Goal: Task Accomplishment & Management: Manage account settings

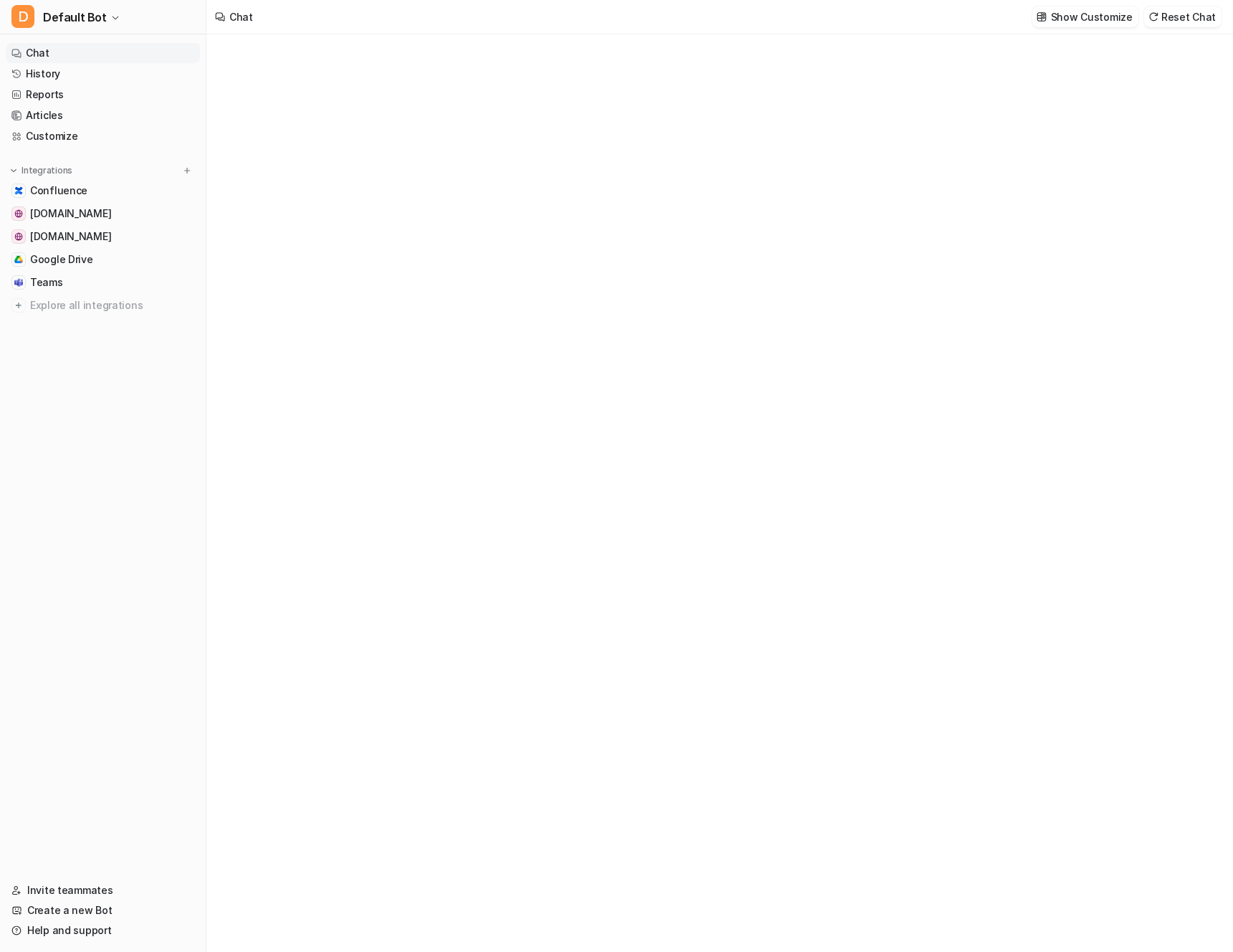
type textarea "**********"
click at [142, 213] on link "[DOMAIN_NAME]" at bounding box center [103, 213] width 194 height 20
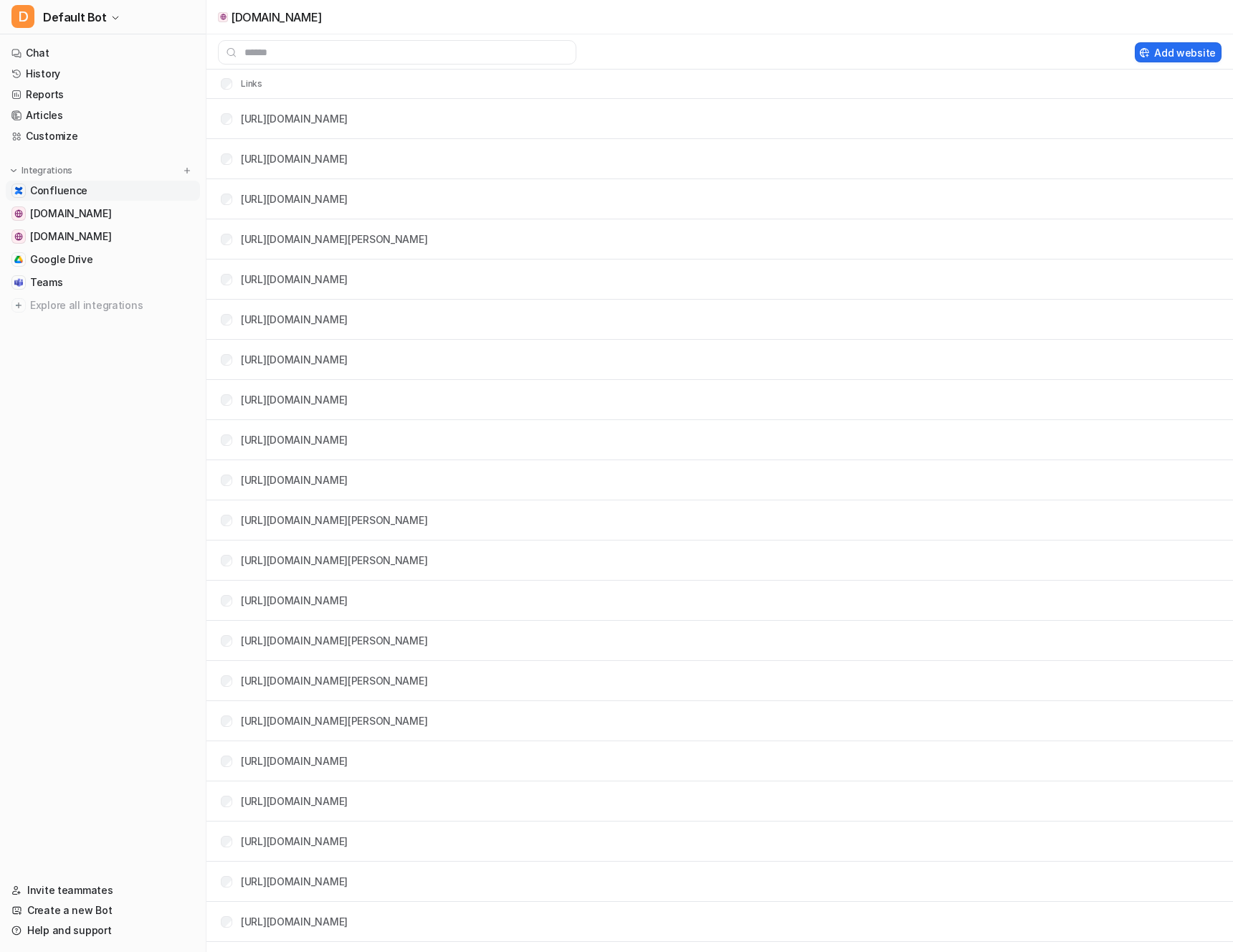
click at [46, 189] on span "Confluence" at bounding box center [59, 191] width 58 height 14
click at [58, 211] on span "[DOMAIN_NAME]" at bounding box center [71, 214] width 81 height 14
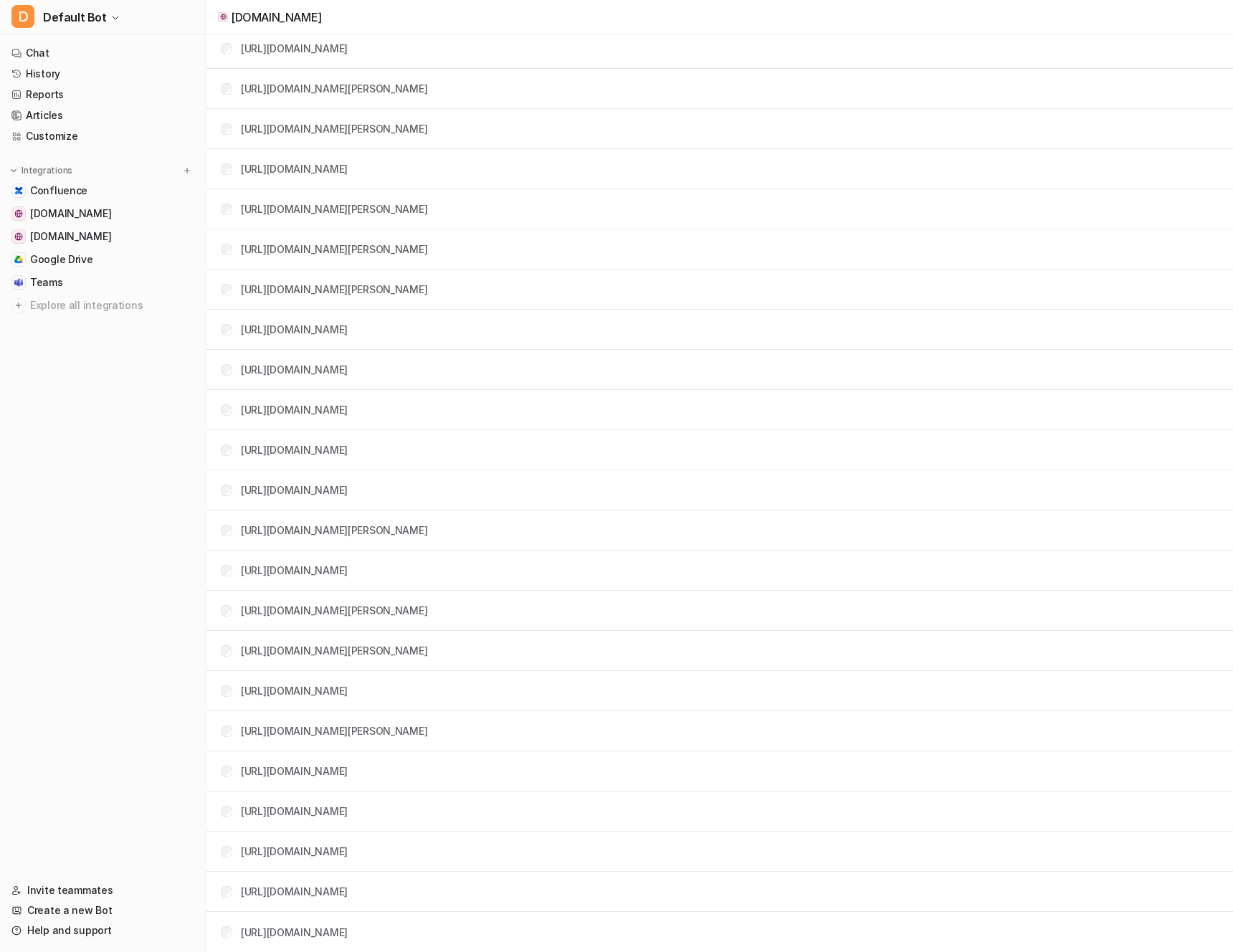
scroll to position [360, 0]
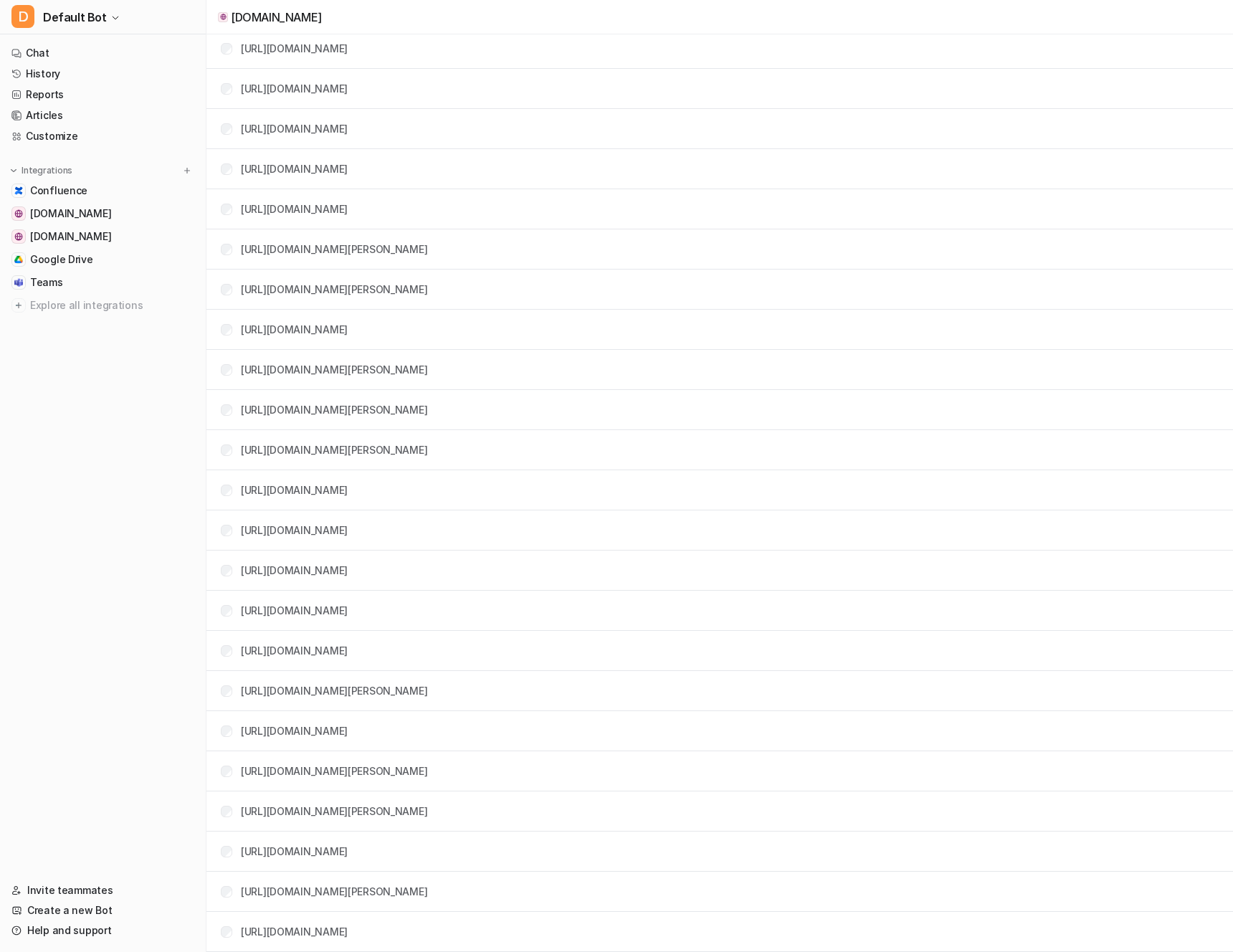
click at [463, 315] on tbody "[URL][DOMAIN_NAME] [URL][DOMAIN_NAME] [URL][DOMAIN_NAME][PERSON_NAME] [URL][DOM…" at bounding box center [719, 310] width 1026 height 1607
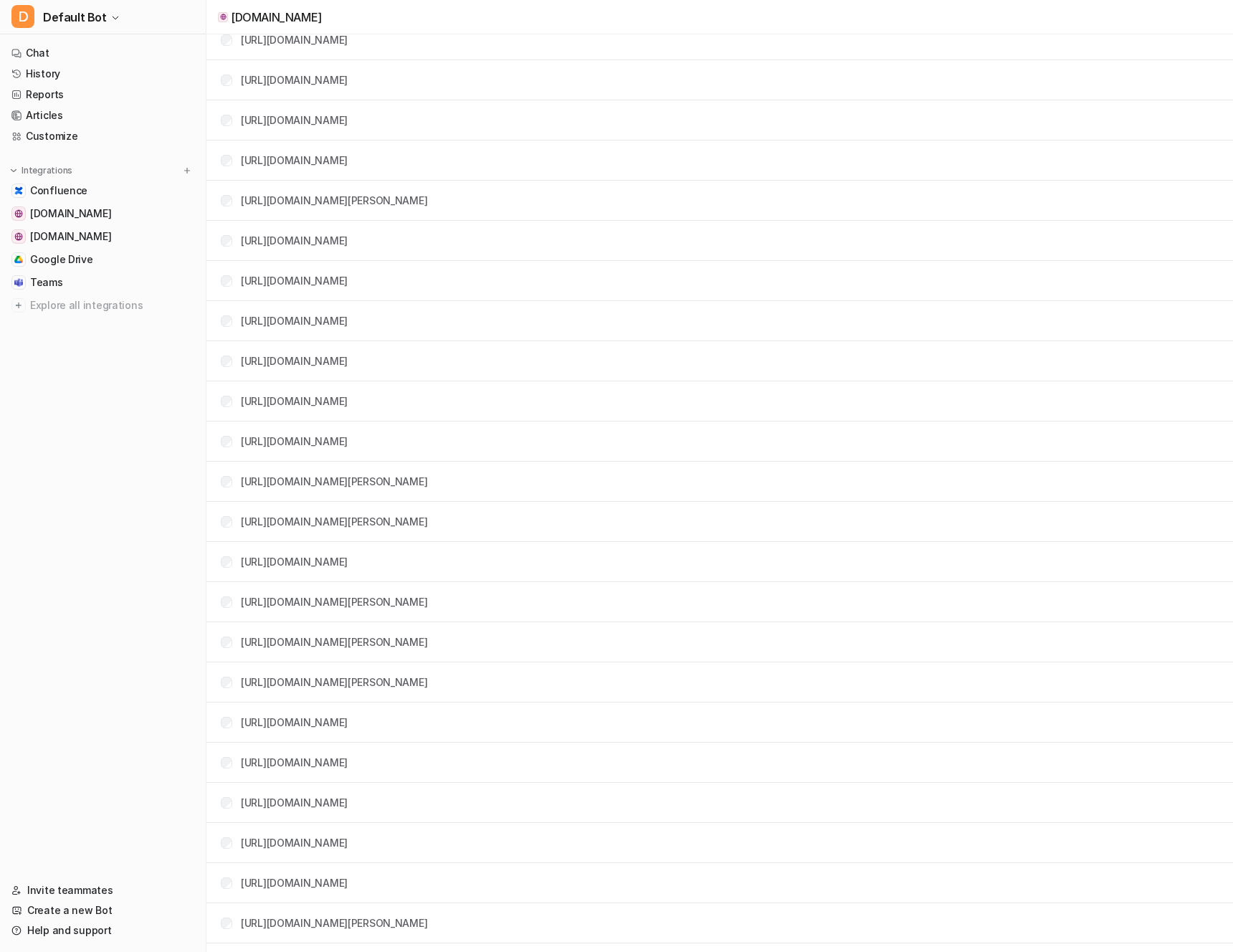
scroll to position [0, 0]
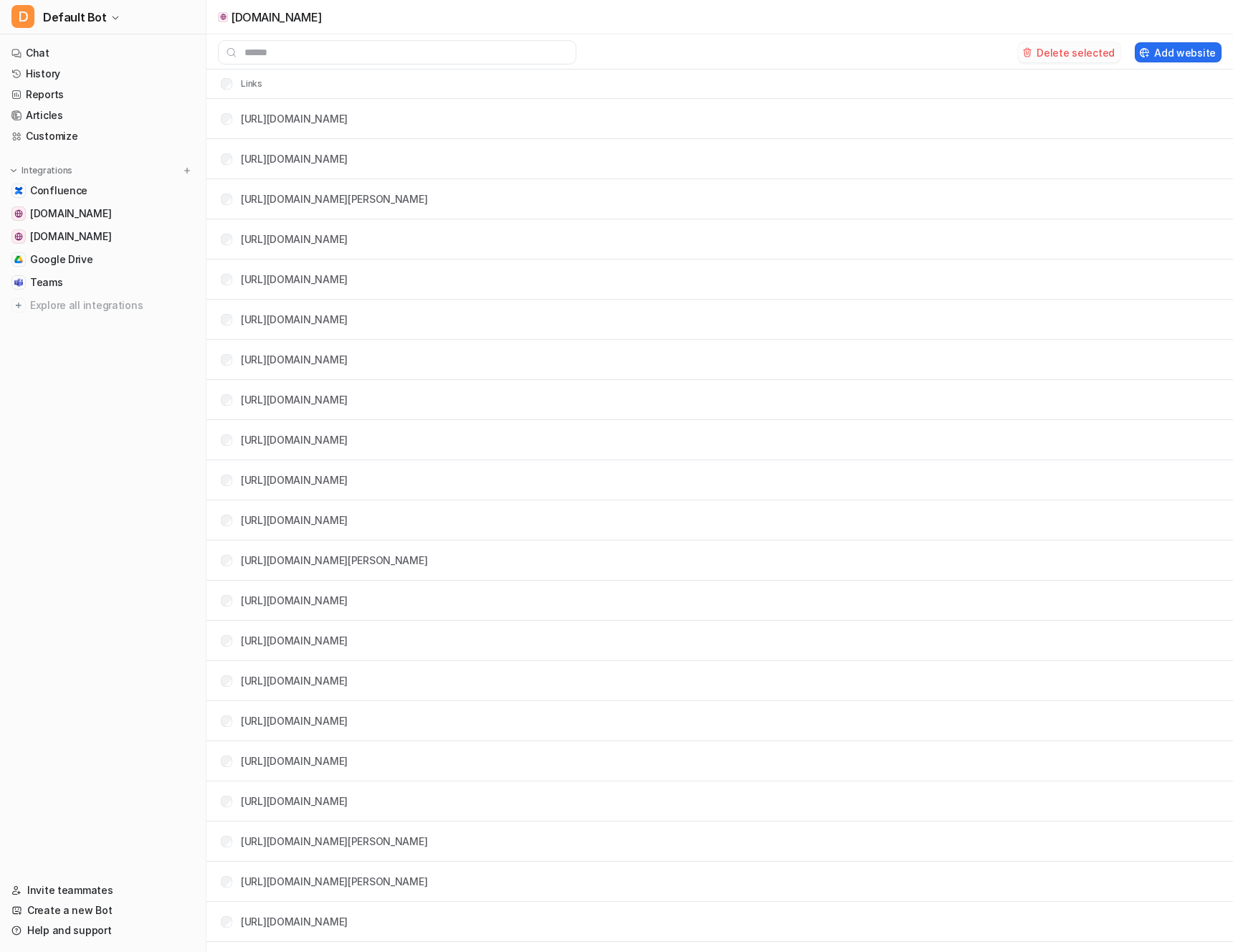
click at [1064, 47] on button "Delete selected" at bounding box center [1069, 52] width 103 height 20
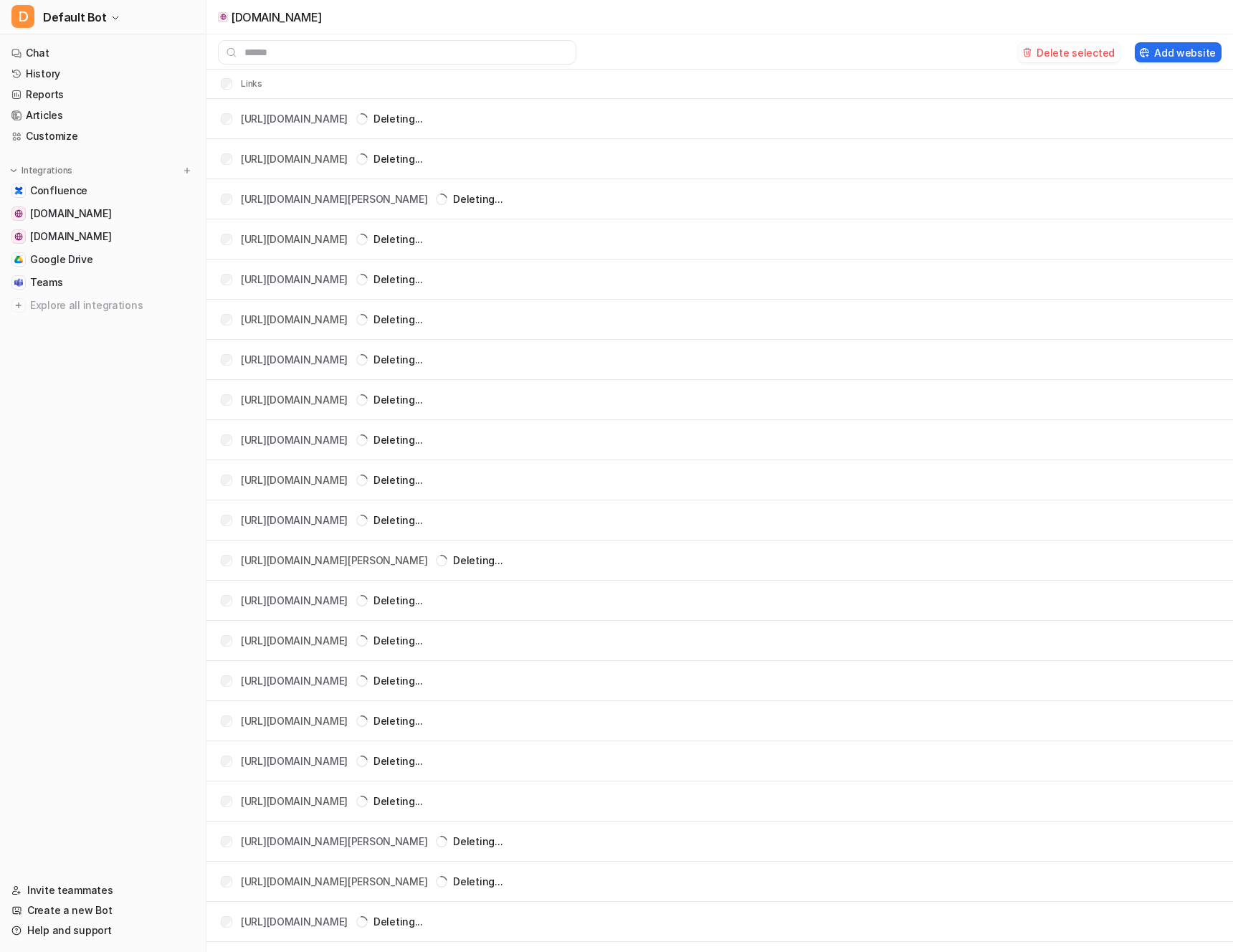
click at [1054, 52] on button "Delete selected" at bounding box center [1069, 52] width 103 height 20
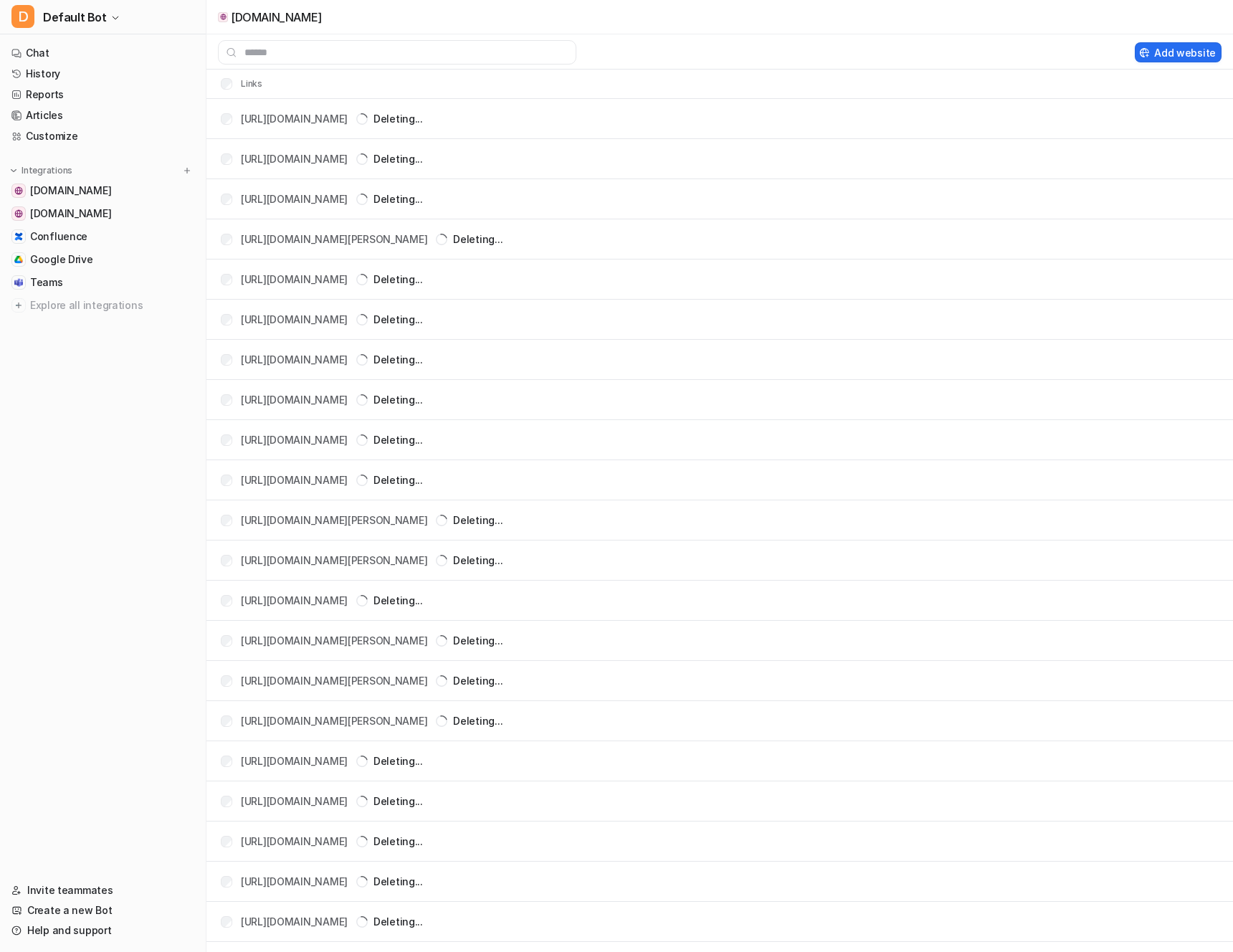
click at [232, 84] on th "Links" at bounding box center [236, 83] width 54 height 17
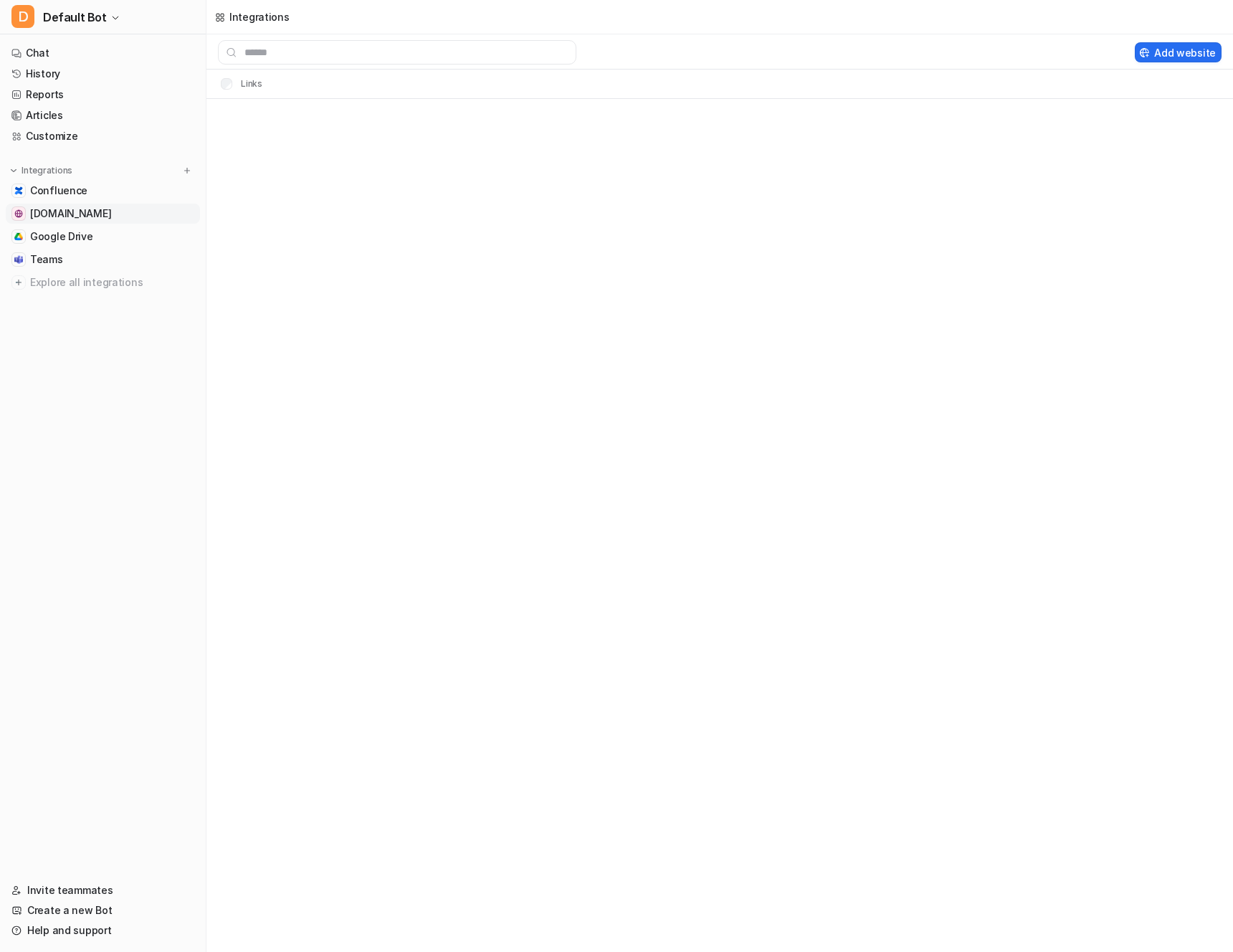
click at [76, 213] on span "[DOMAIN_NAME]" at bounding box center [71, 214] width 81 height 14
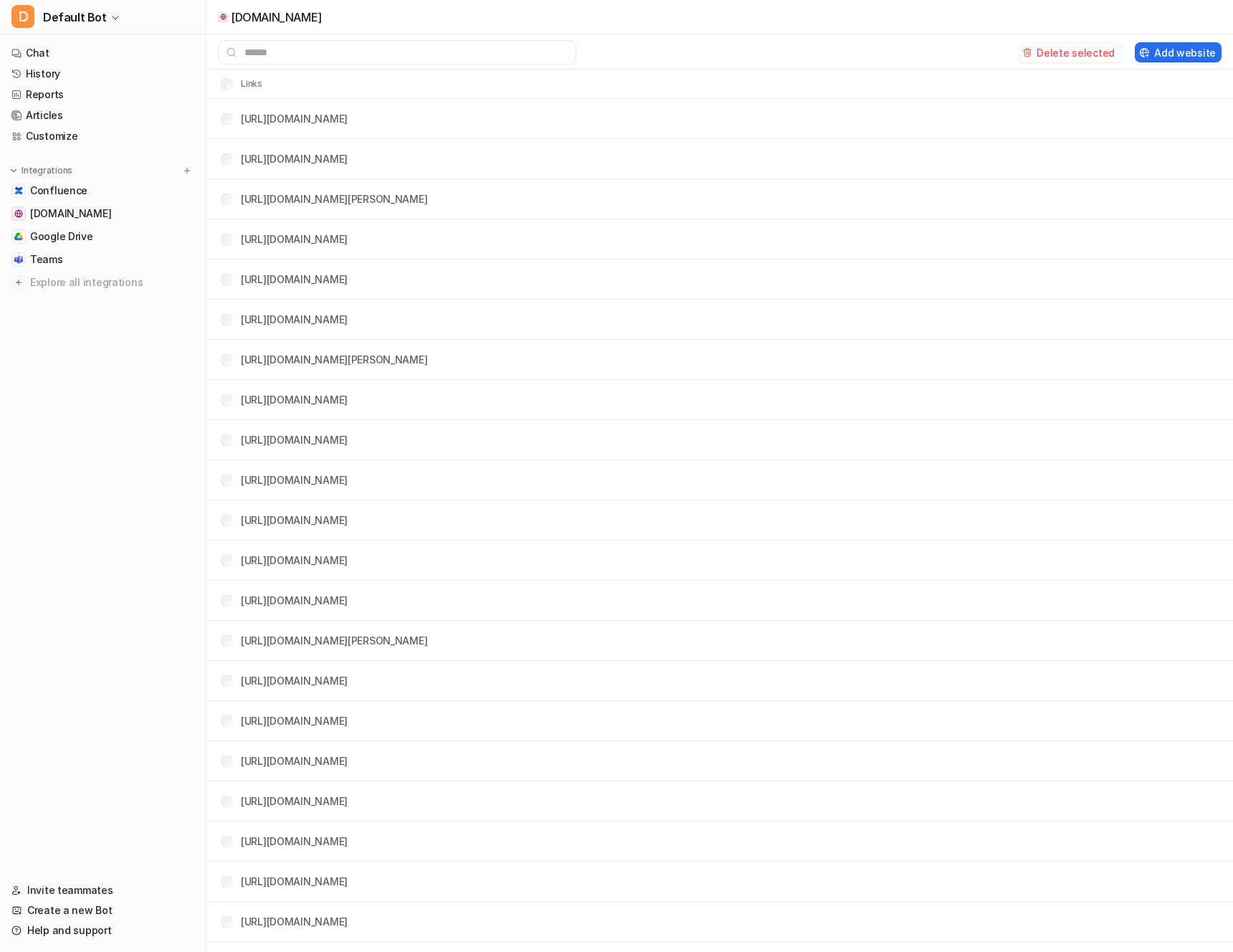
click at [1086, 54] on button "Delete selected" at bounding box center [1069, 52] width 103 height 20
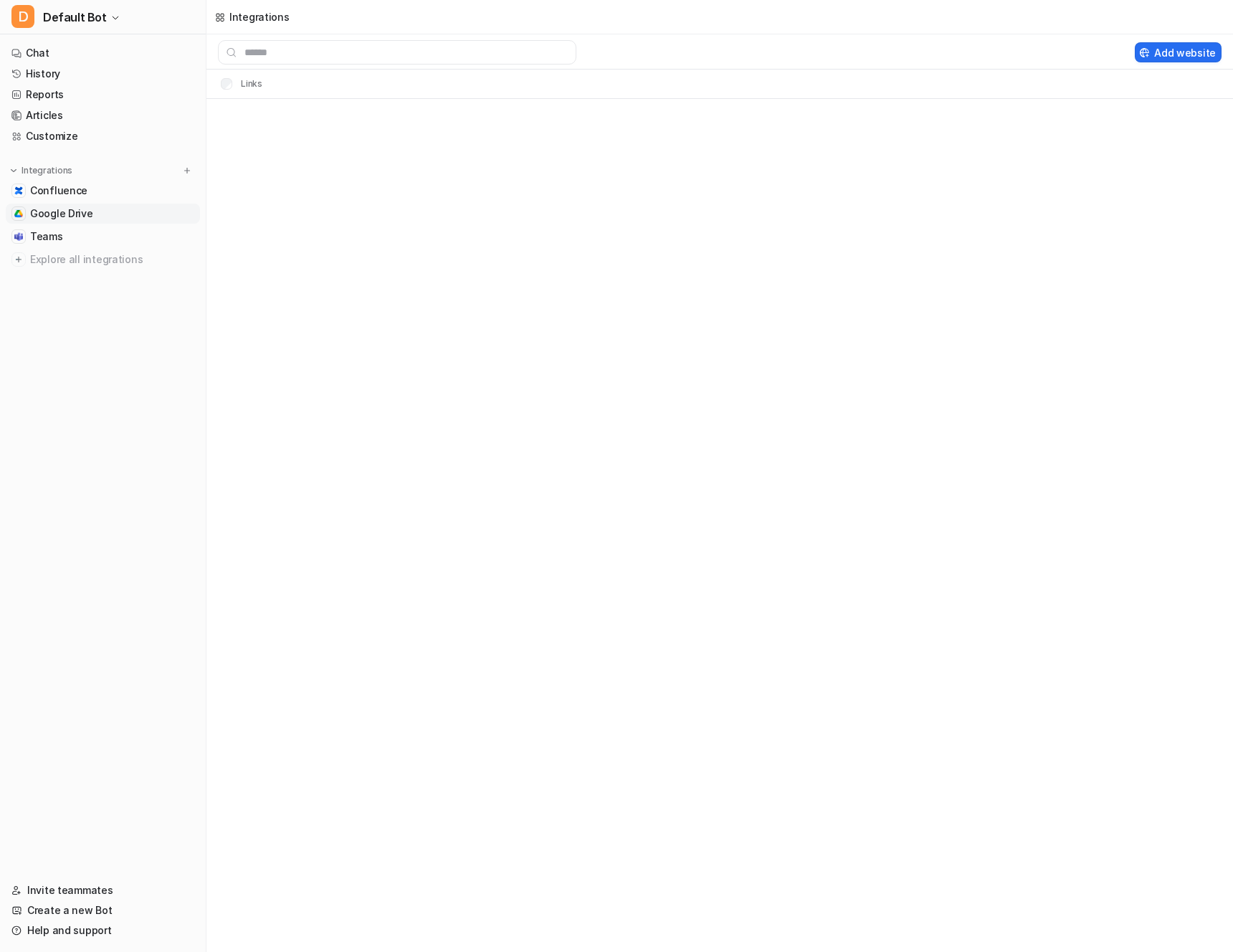
click at [53, 208] on span "Google Drive" at bounding box center [62, 214] width 63 height 14
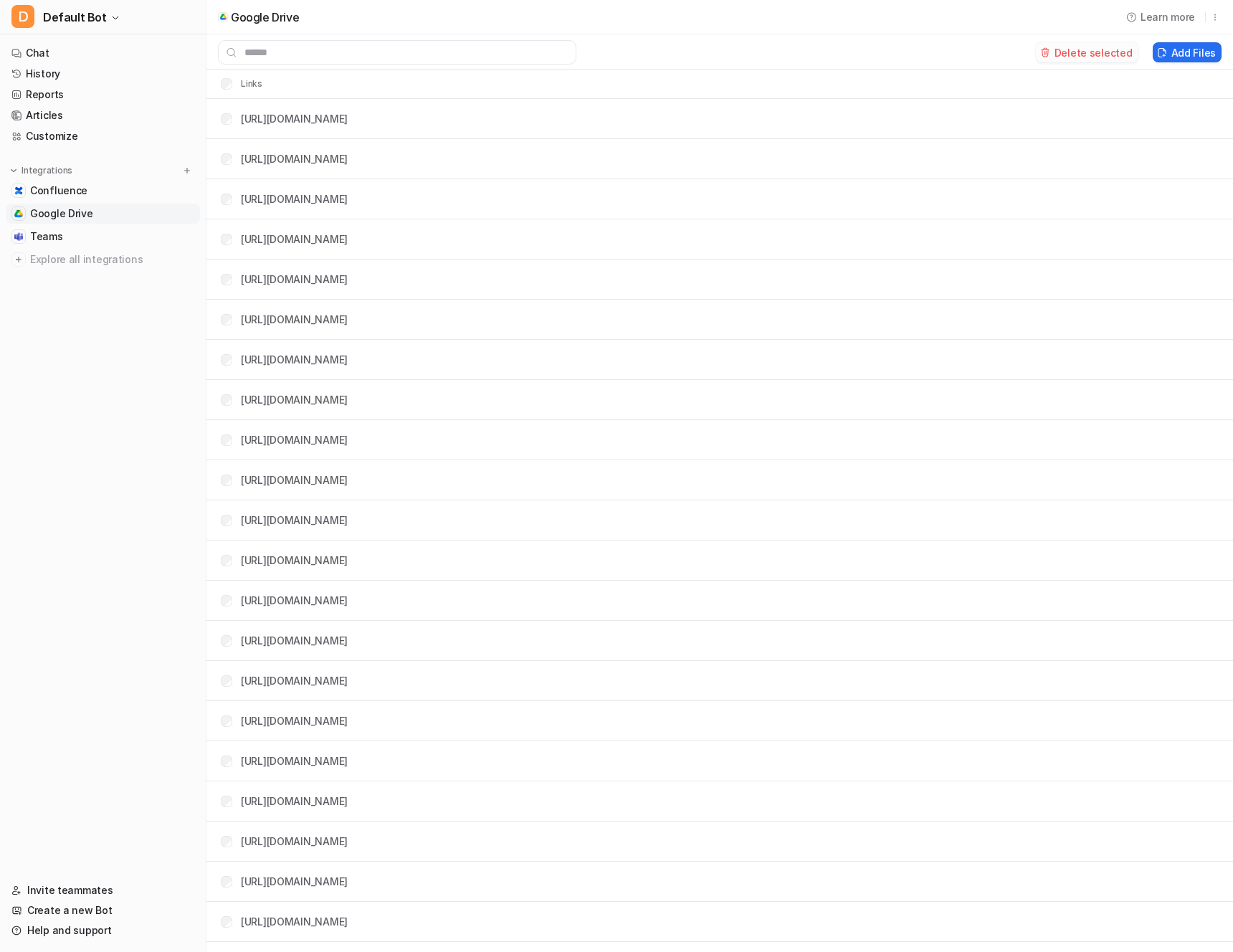
click at [1122, 51] on button "Delete selected" at bounding box center [1087, 52] width 103 height 20
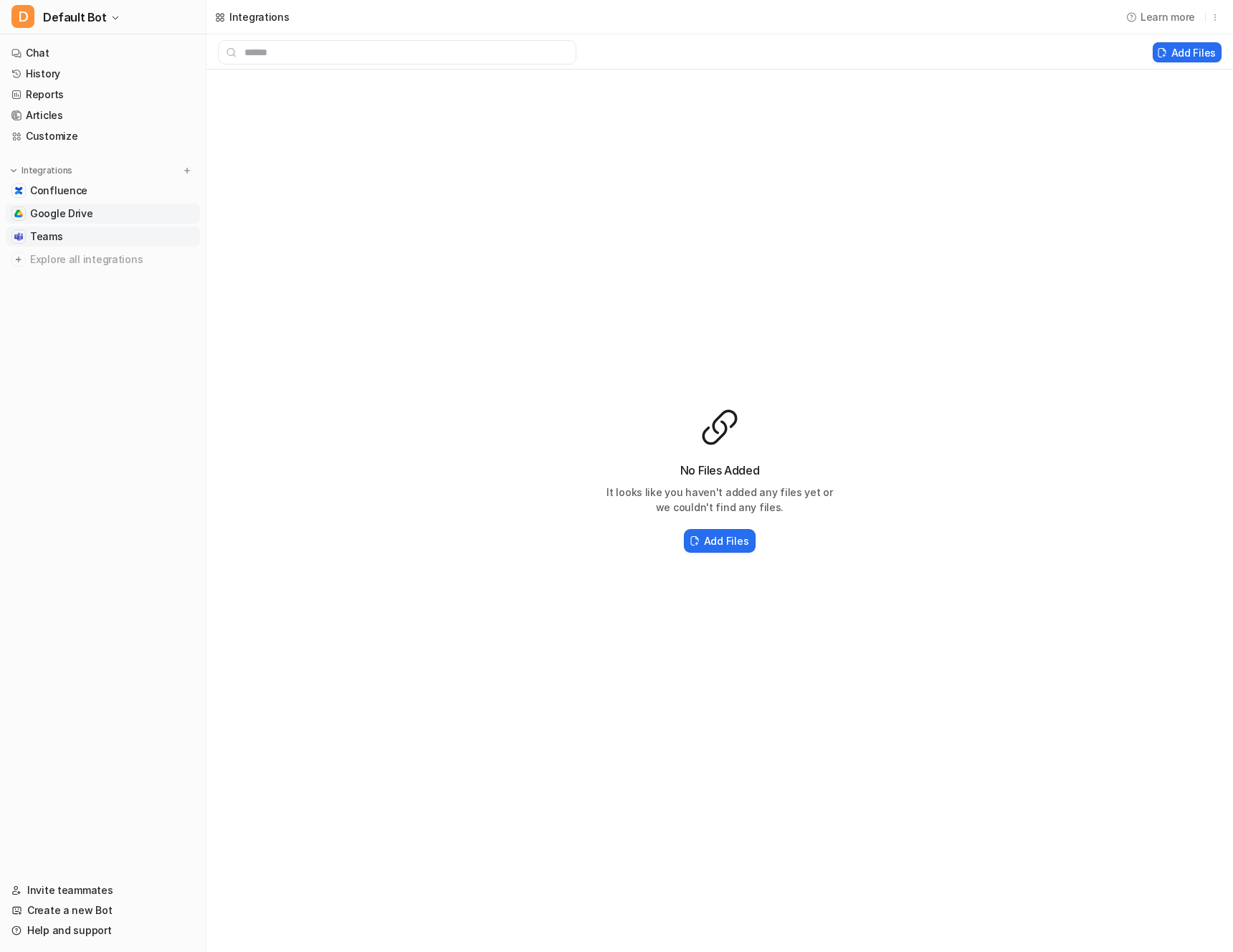
click at [31, 239] on span "Teams" at bounding box center [46, 236] width 33 height 14
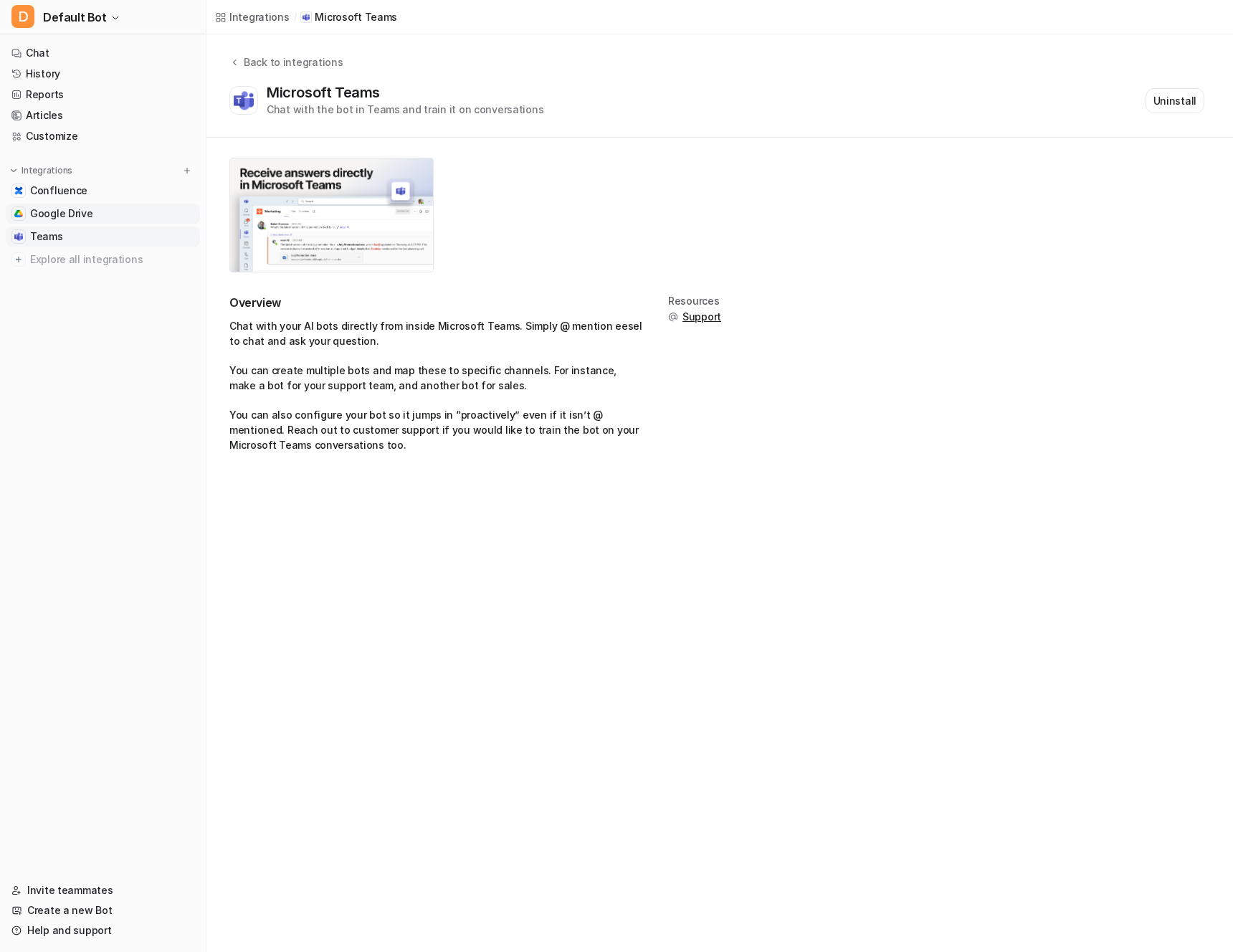
click at [77, 208] on span "Google Drive" at bounding box center [62, 214] width 63 height 14
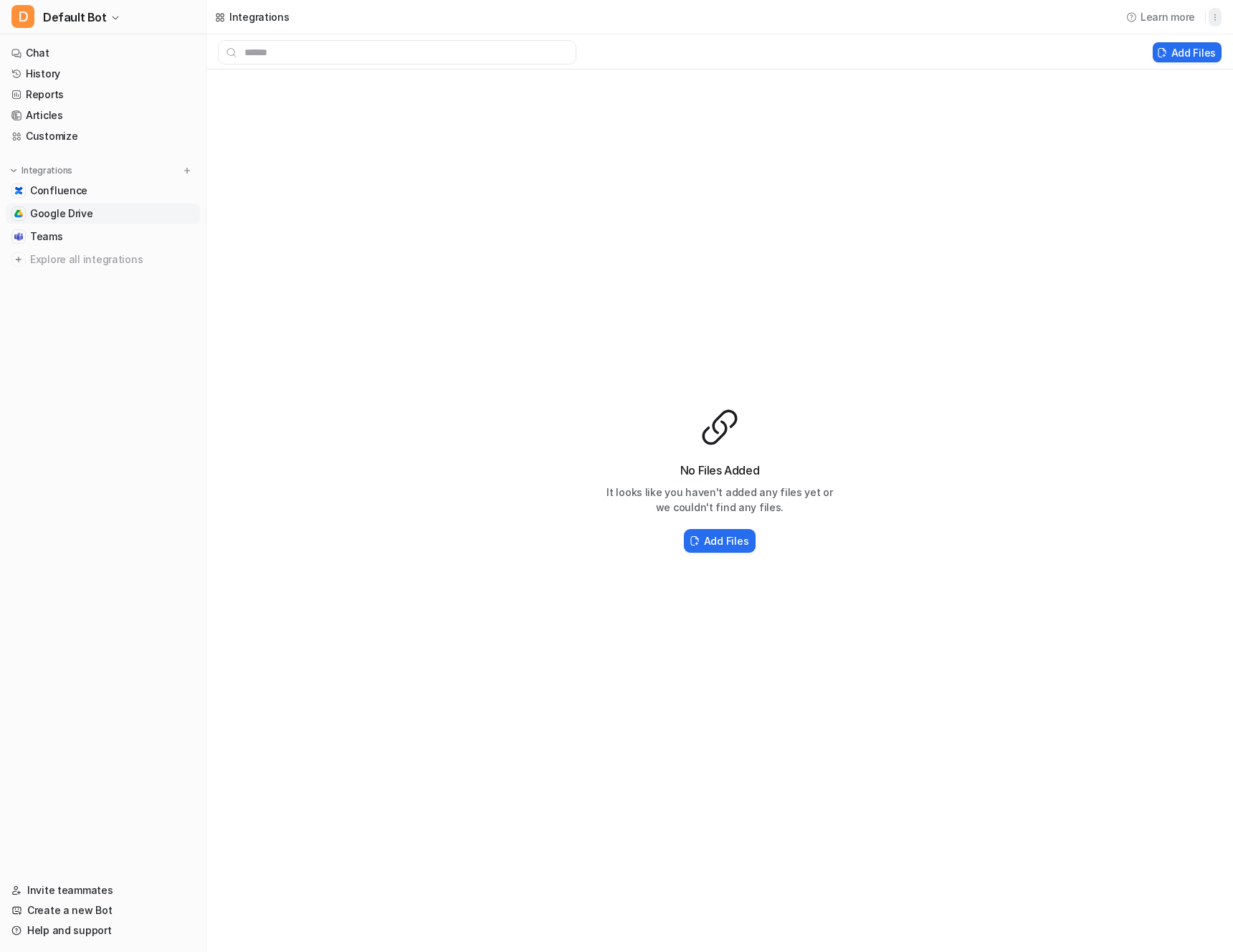
click at [1218, 20] on icon "button" at bounding box center [1215, 17] width 10 height 10
click at [1138, 45] on button "Delete" at bounding box center [1141, 48] width 155 height 26
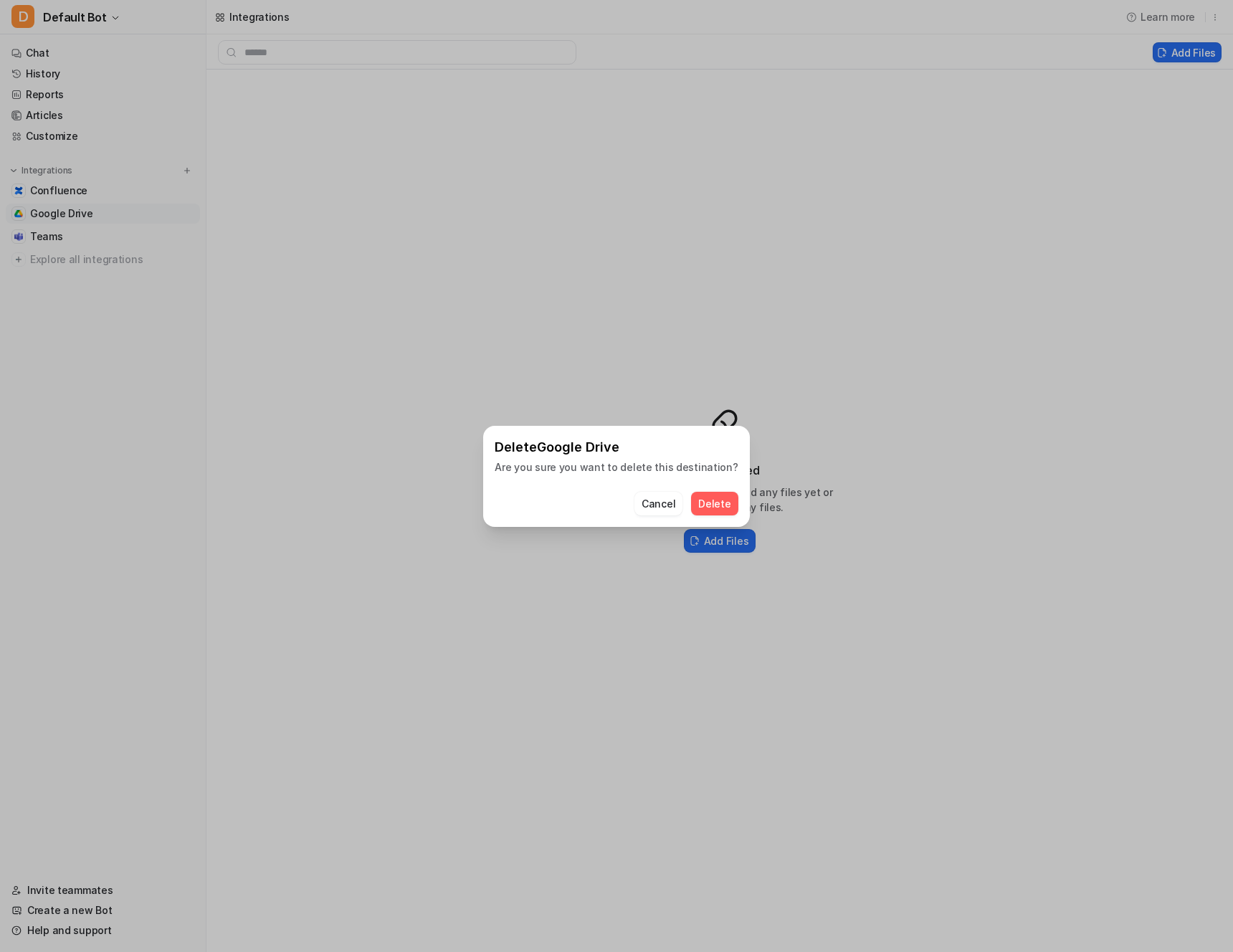
drag, startPoint x: 711, startPoint y: 500, endPoint x: 430, endPoint y: 478, distance: 281.9
click at [711, 500] on button "Delete" at bounding box center [714, 504] width 46 height 24
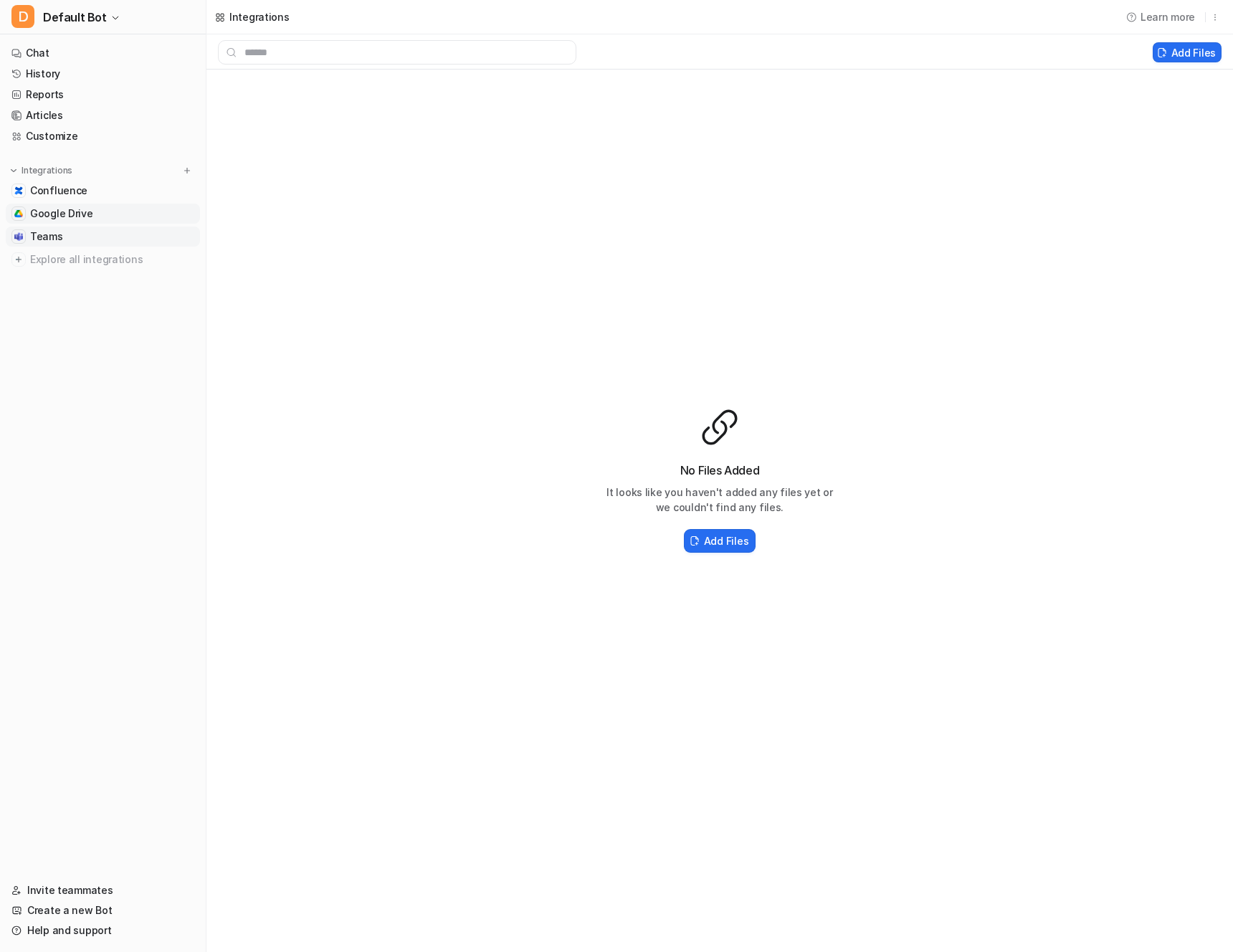
click at [71, 231] on link "Teams" at bounding box center [103, 236] width 194 height 20
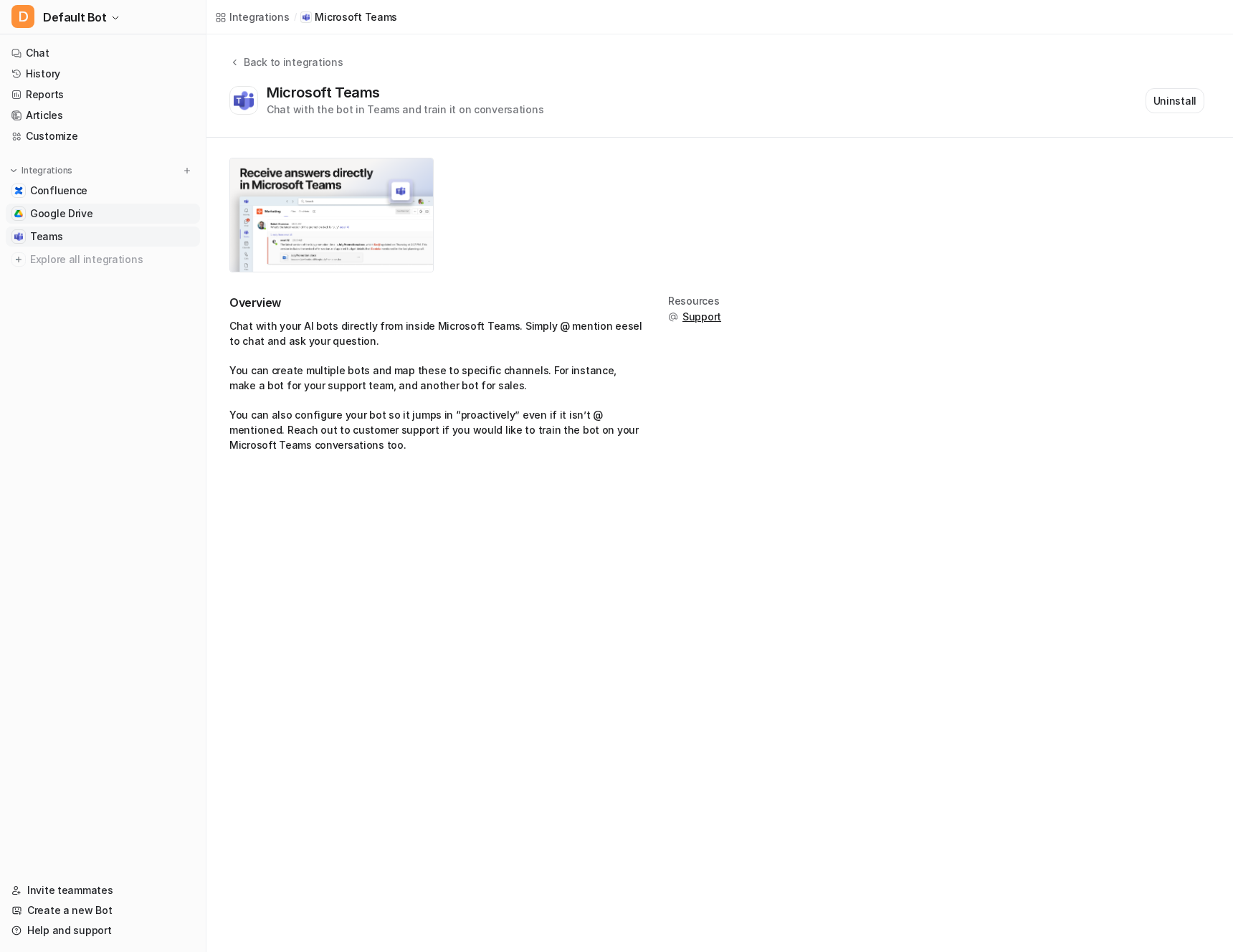
click at [85, 215] on span "Google Drive" at bounding box center [62, 214] width 63 height 14
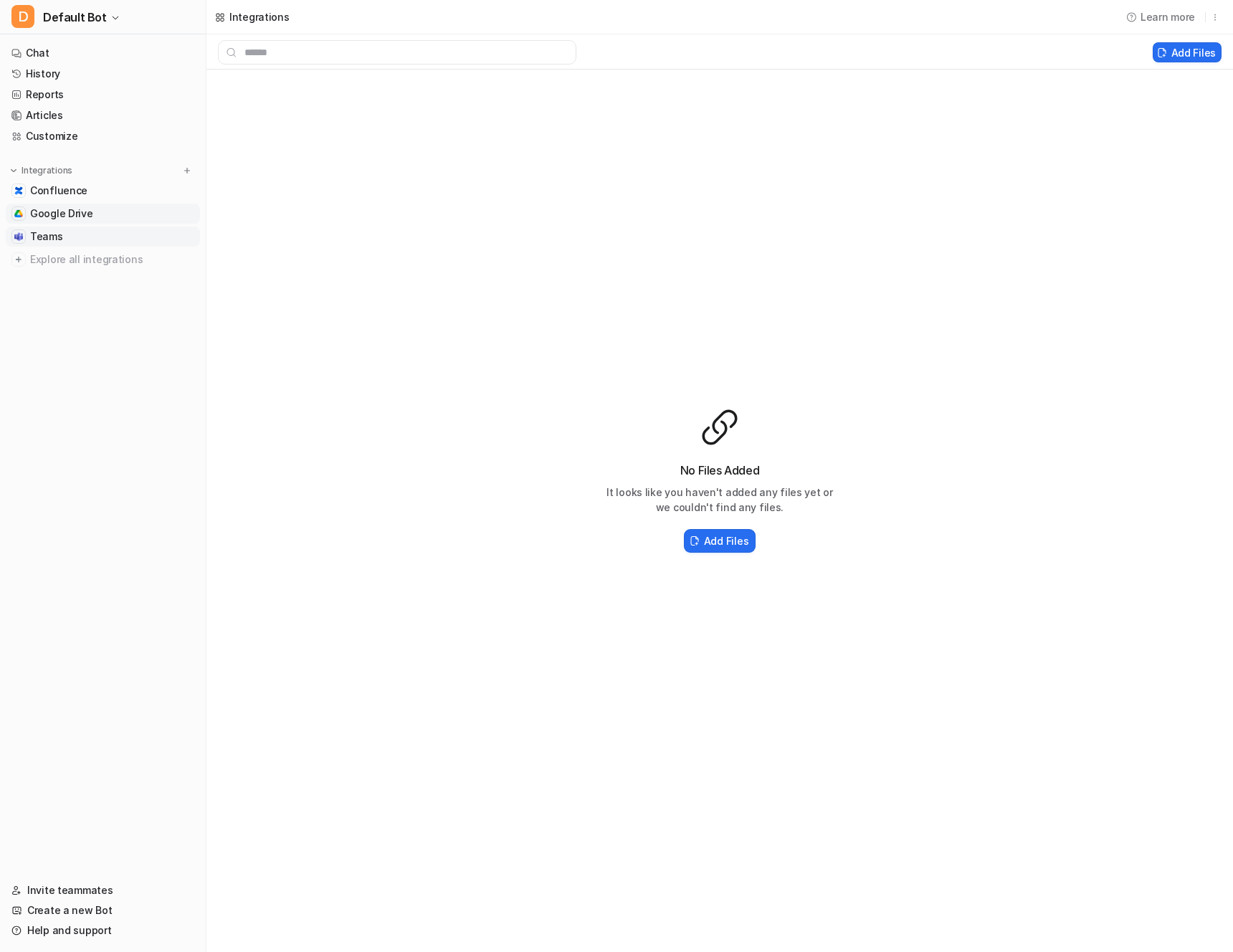
click at [42, 238] on span "Teams" at bounding box center [46, 236] width 33 height 14
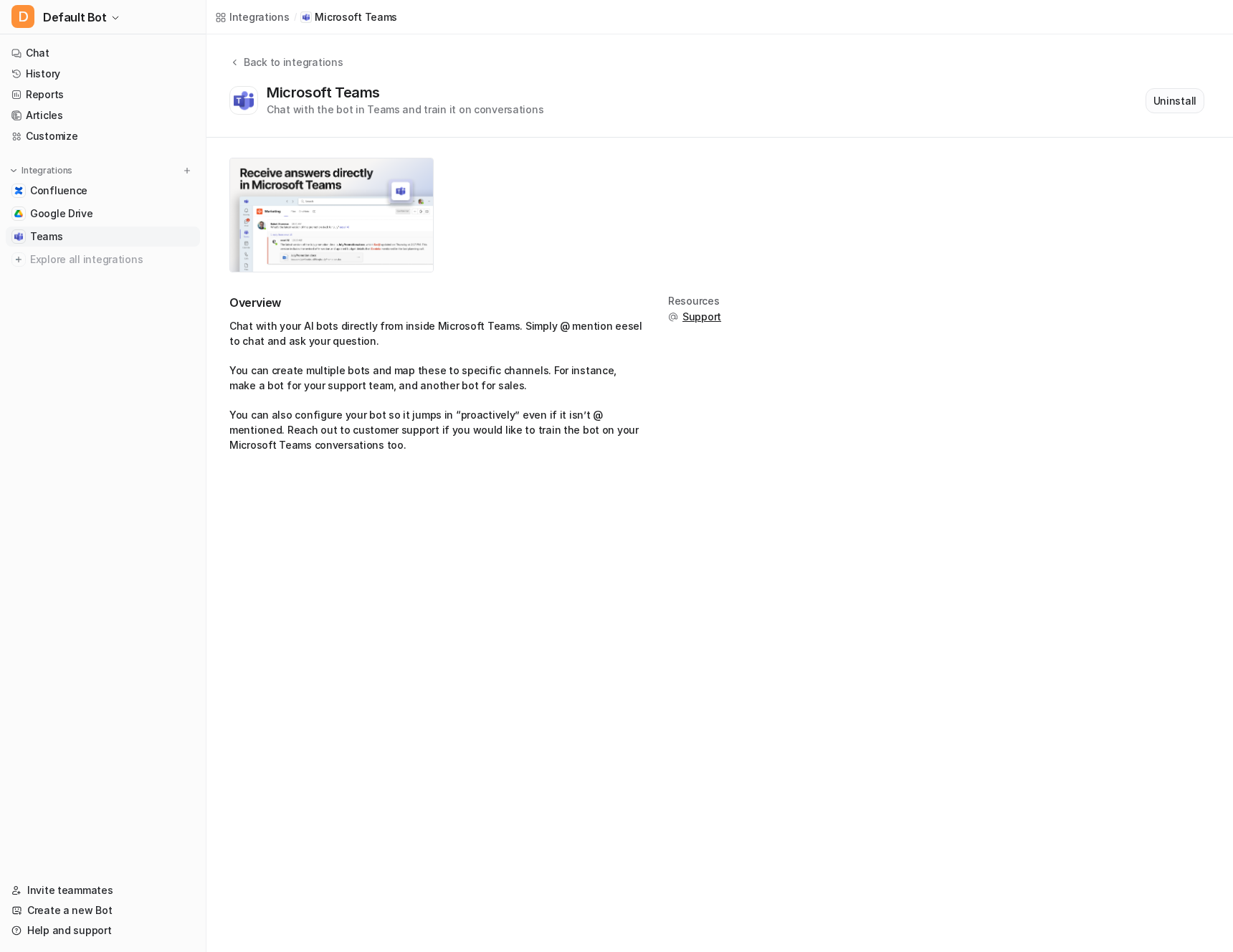
click at [1187, 100] on button "Uninstall" at bounding box center [1175, 100] width 58 height 25
click at [81, 210] on span "Google Drive" at bounding box center [62, 214] width 63 height 14
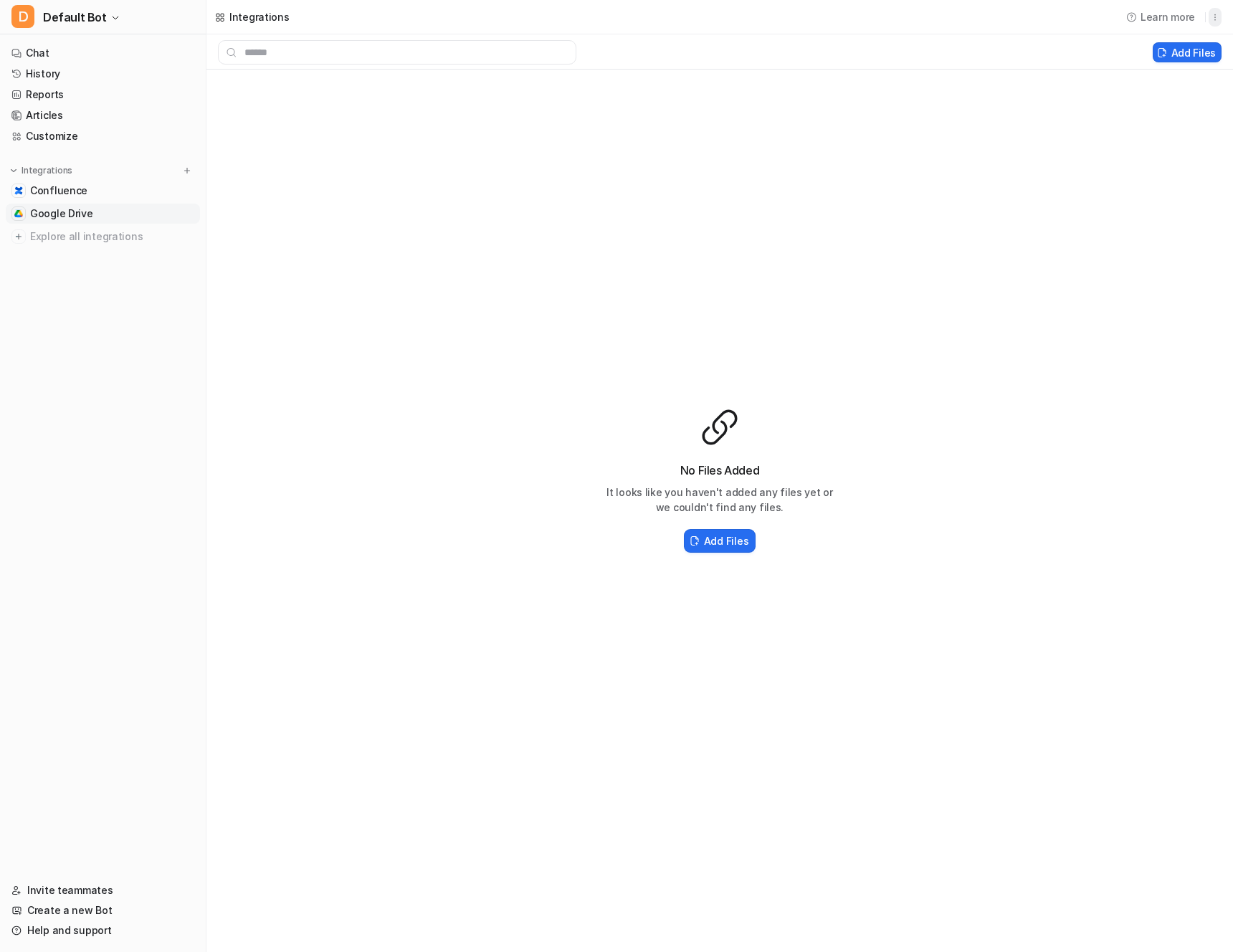
click at [1217, 18] on icon "button" at bounding box center [1215, 17] width 10 height 10
click at [1096, 53] on span "Delete" at bounding box center [1104, 48] width 32 height 15
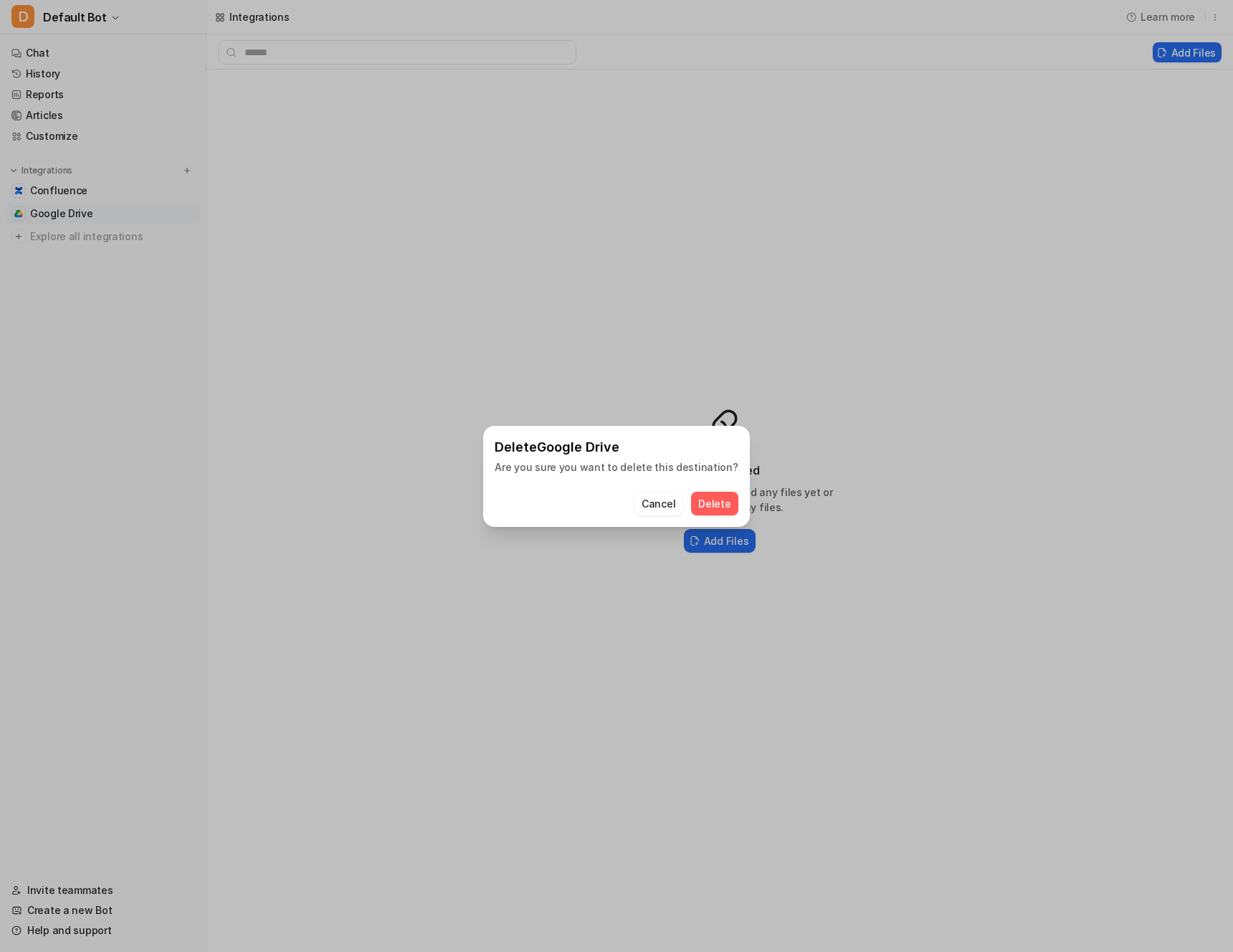
click at [719, 500] on button "Delete" at bounding box center [714, 504] width 46 height 24
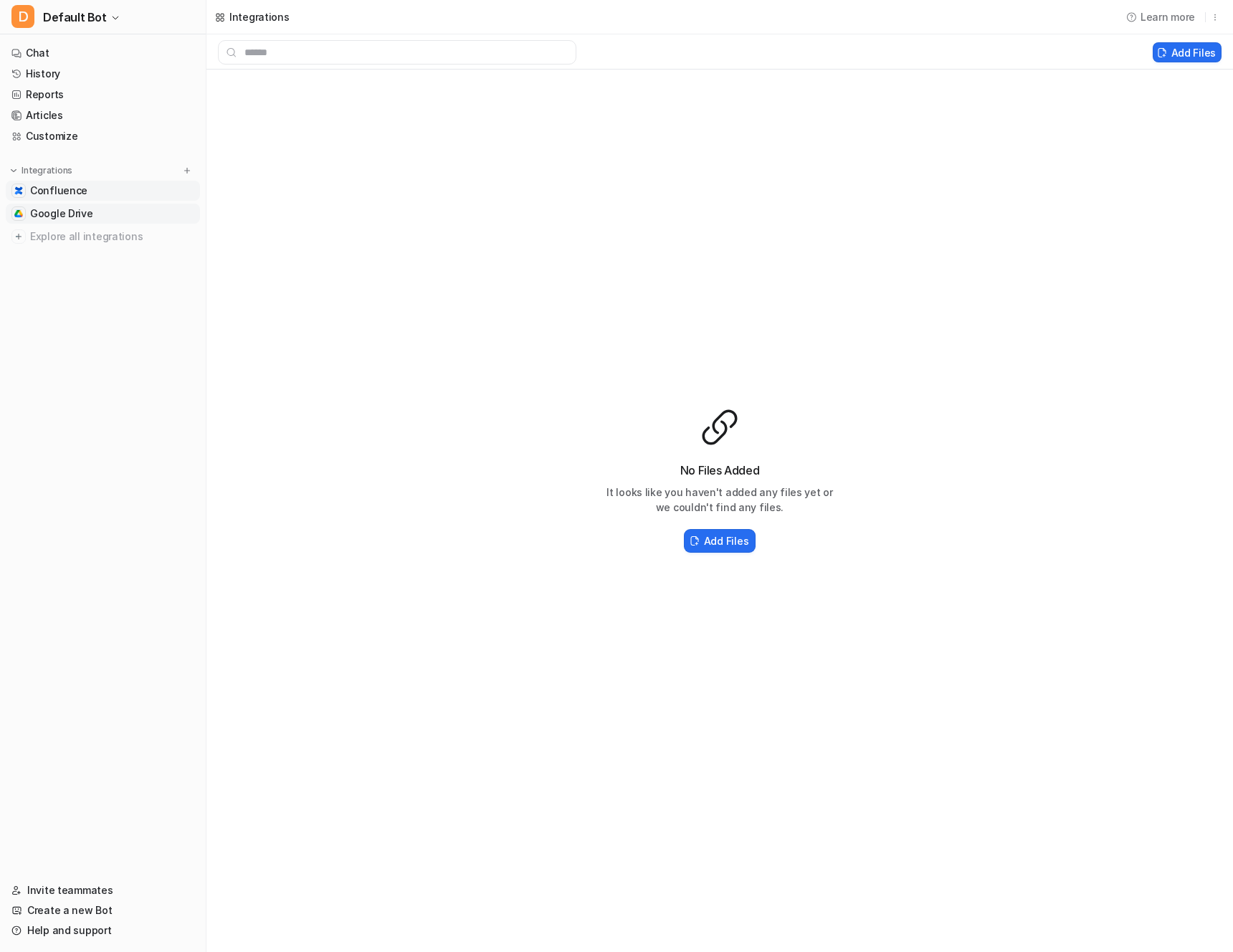
click at [74, 190] on span "Confluence" at bounding box center [59, 191] width 58 height 14
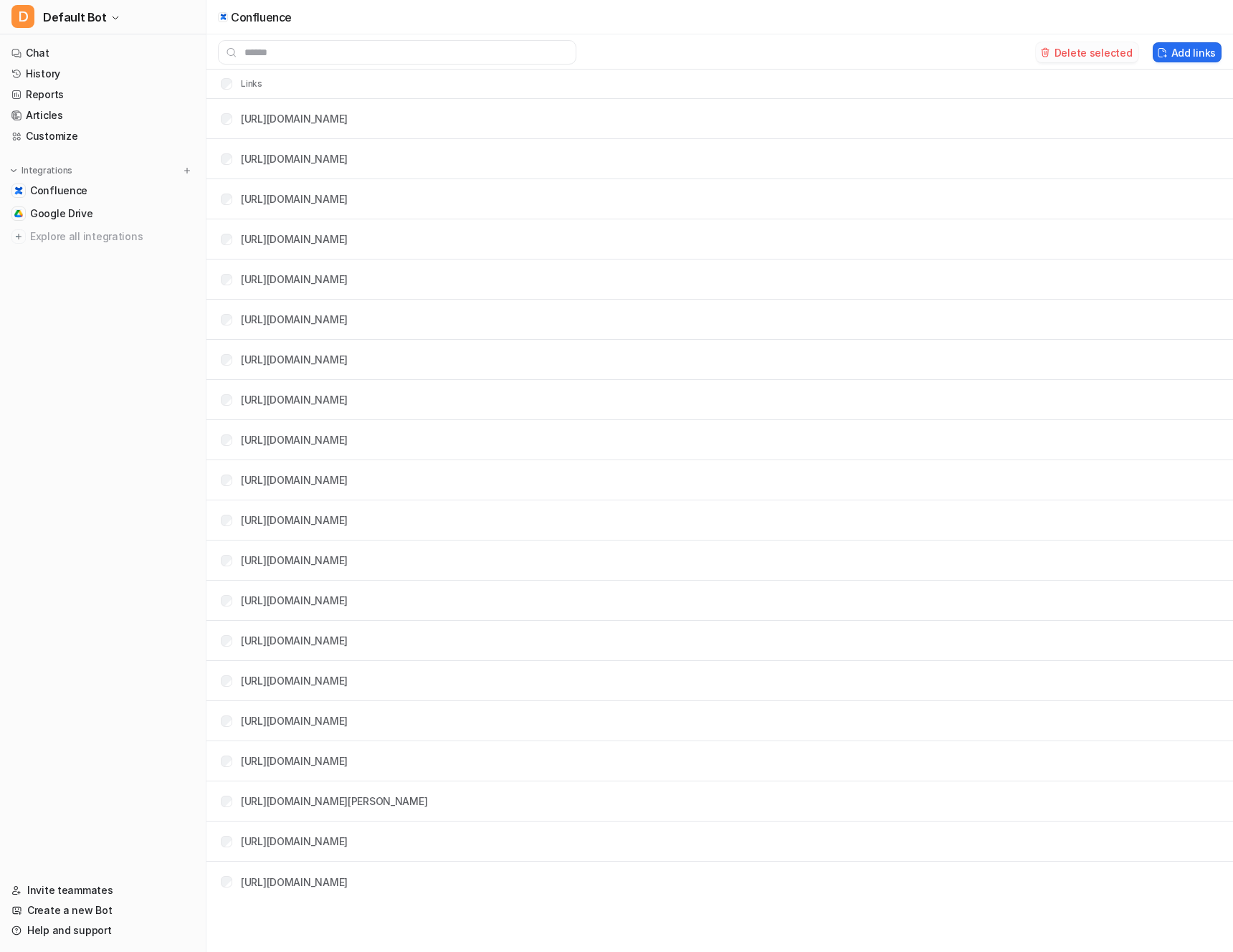
click at [1078, 47] on button "Delete selected" at bounding box center [1087, 52] width 103 height 20
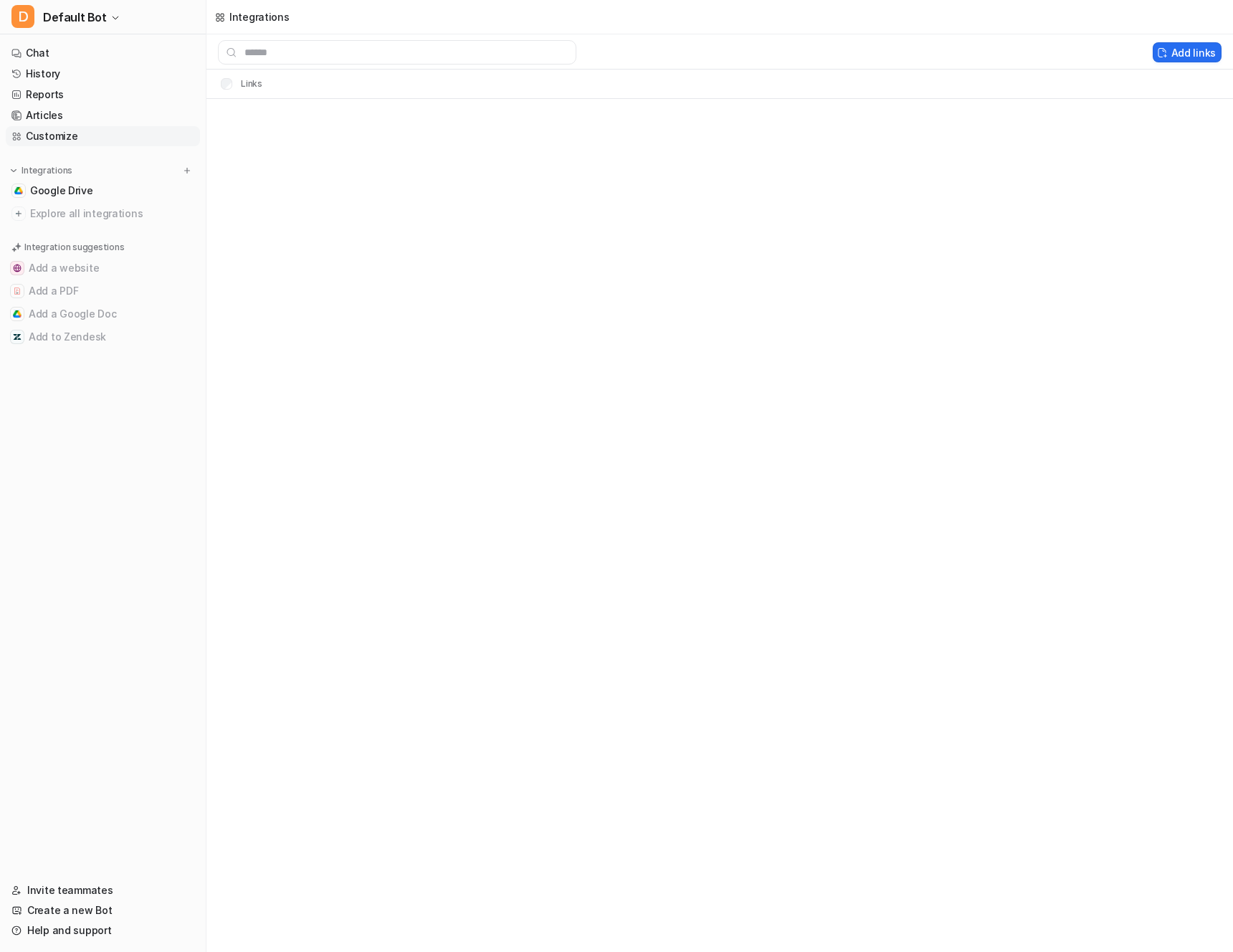
click at [60, 143] on link "Customize" at bounding box center [103, 135] width 194 height 20
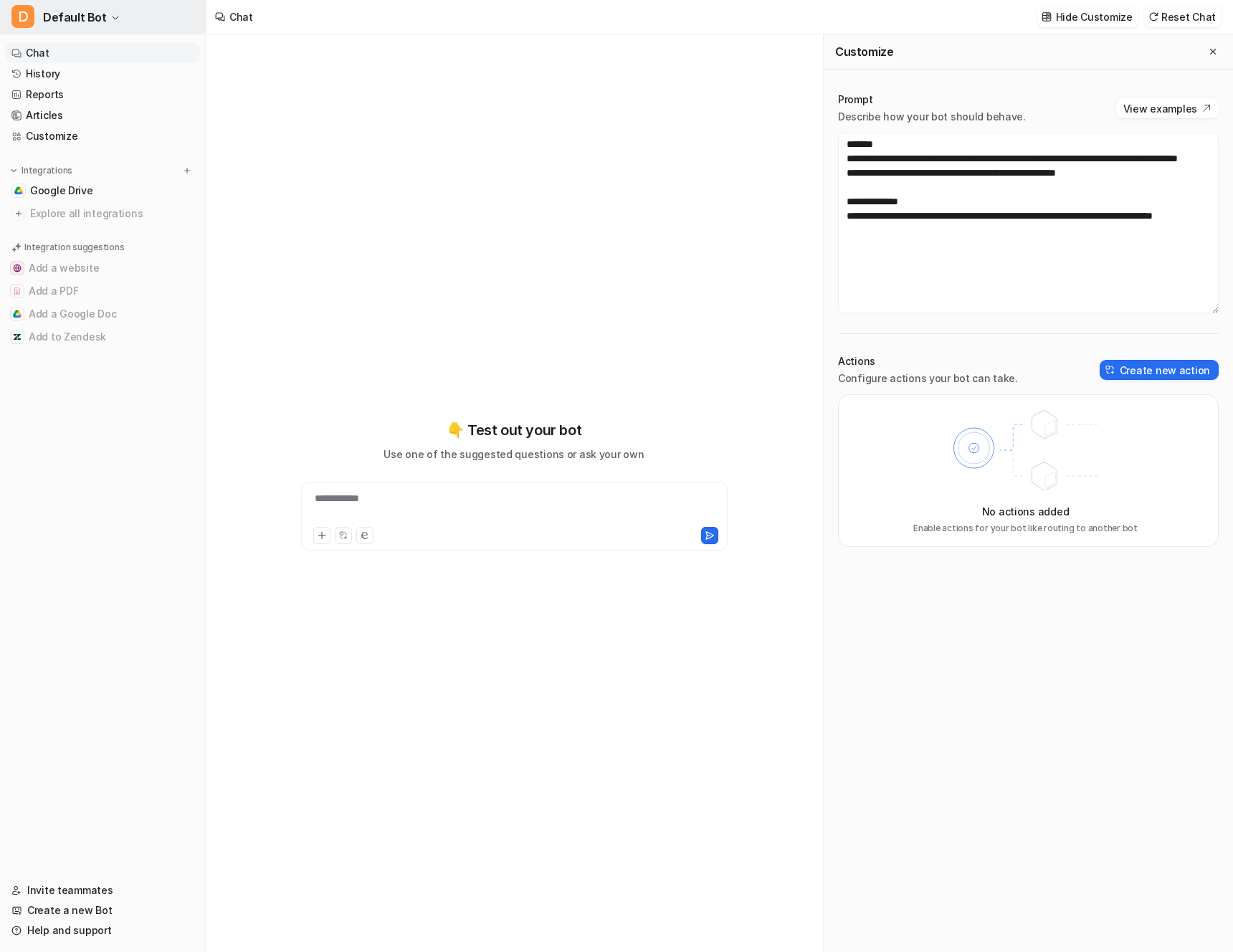
click at [111, 21] on icon "button" at bounding box center [115, 18] width 9 height 9
click at [95, 105] on link "Settings" at bounding box center [115, 109] width 198 height 24
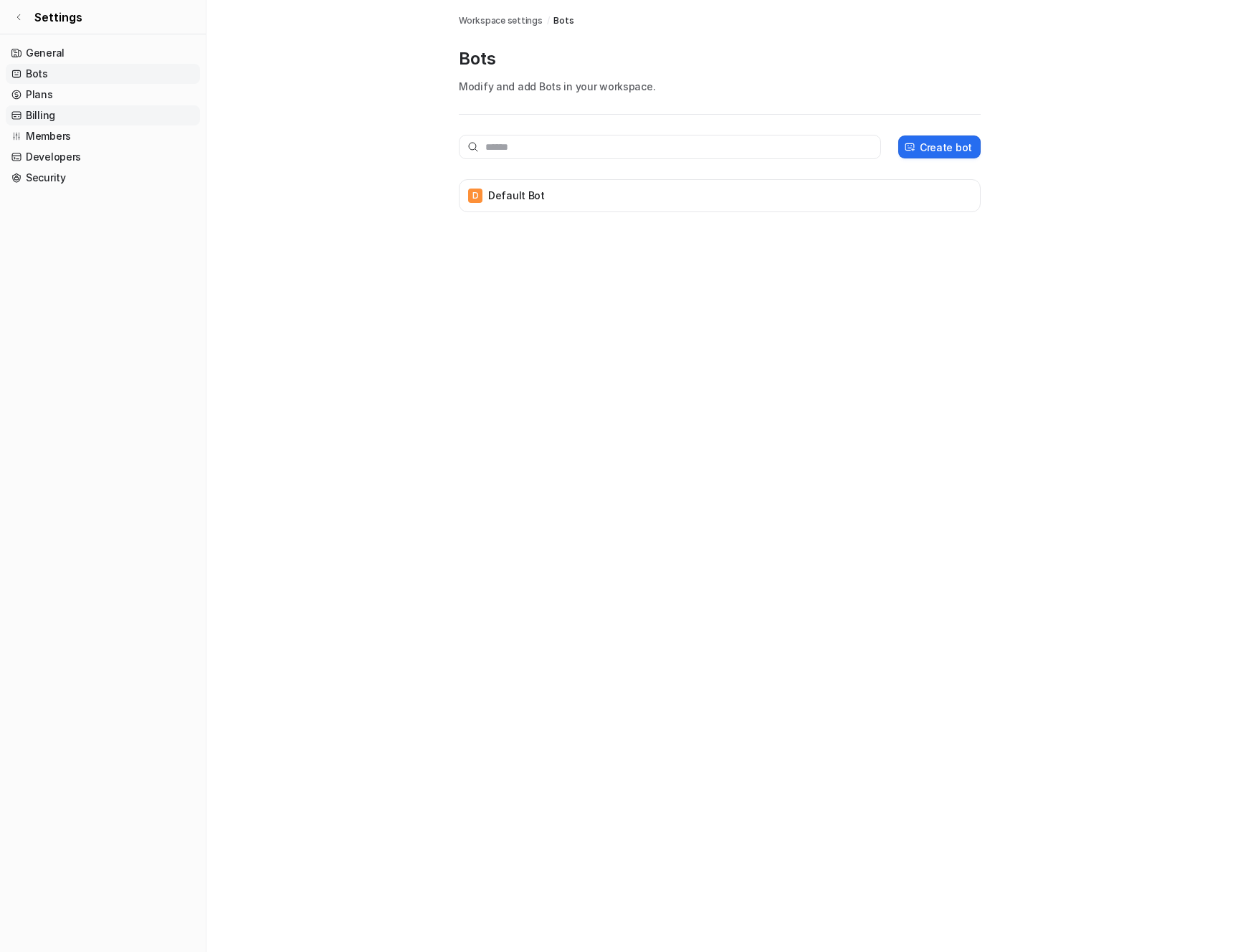
click at [44, 110] on link "Billing" at bounding box center [103, 115] width 194 height 20
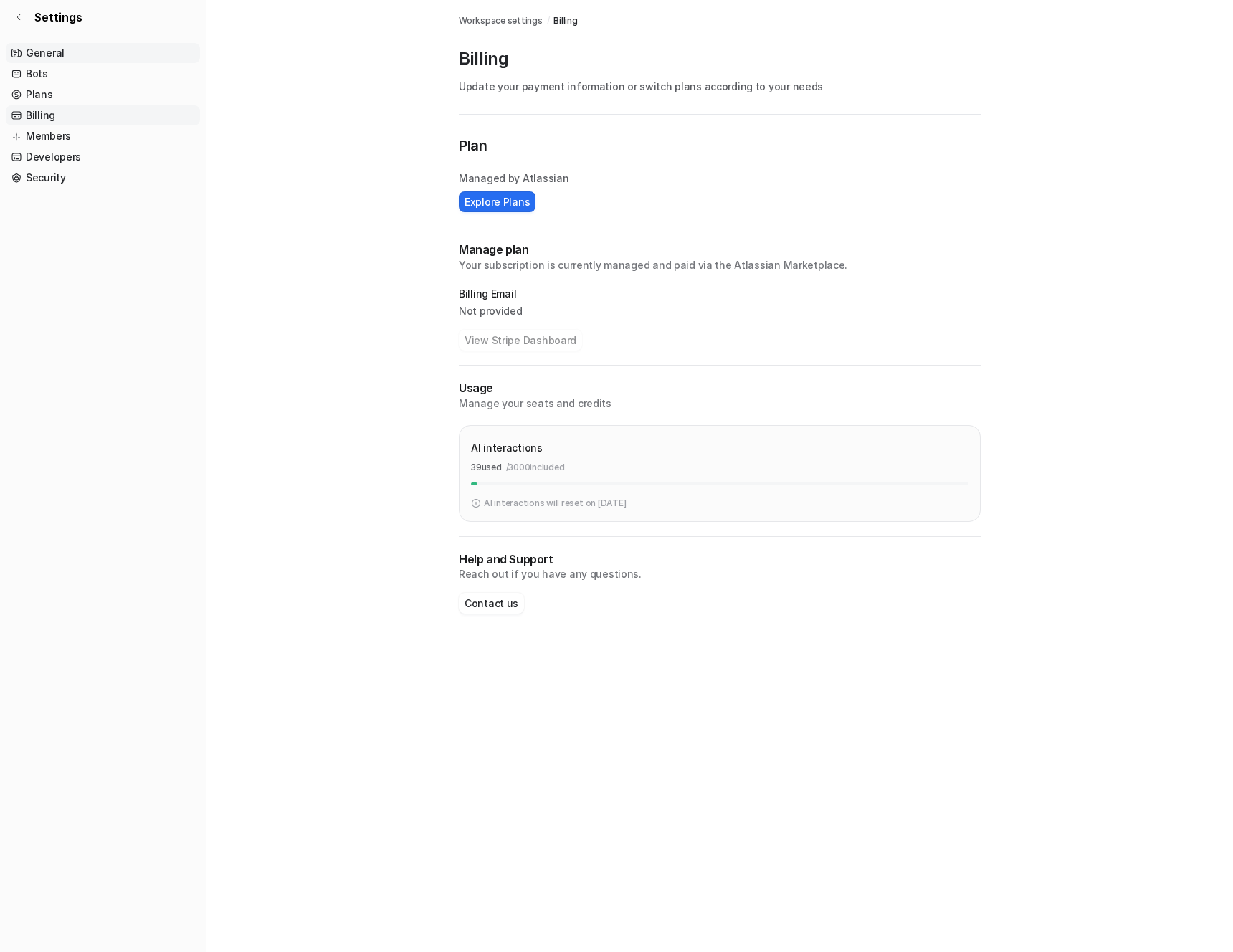
click at [53, 51] on link "General" at bounding box center [103, 53] width 194 height 20
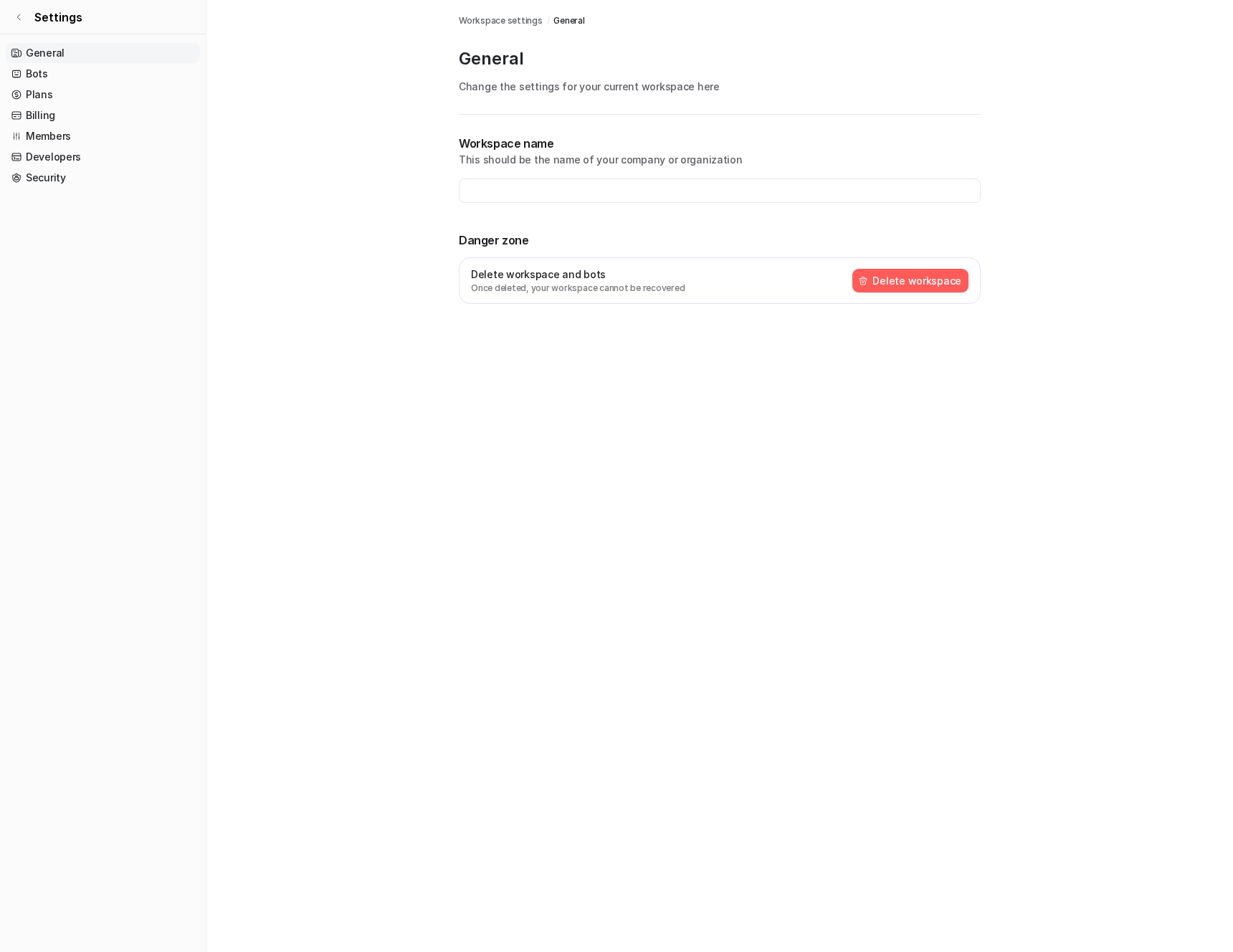
type input "**********"
click at [931, 289] on button "Delete workspace" at bounding box center [910, 280] width 116 height 24
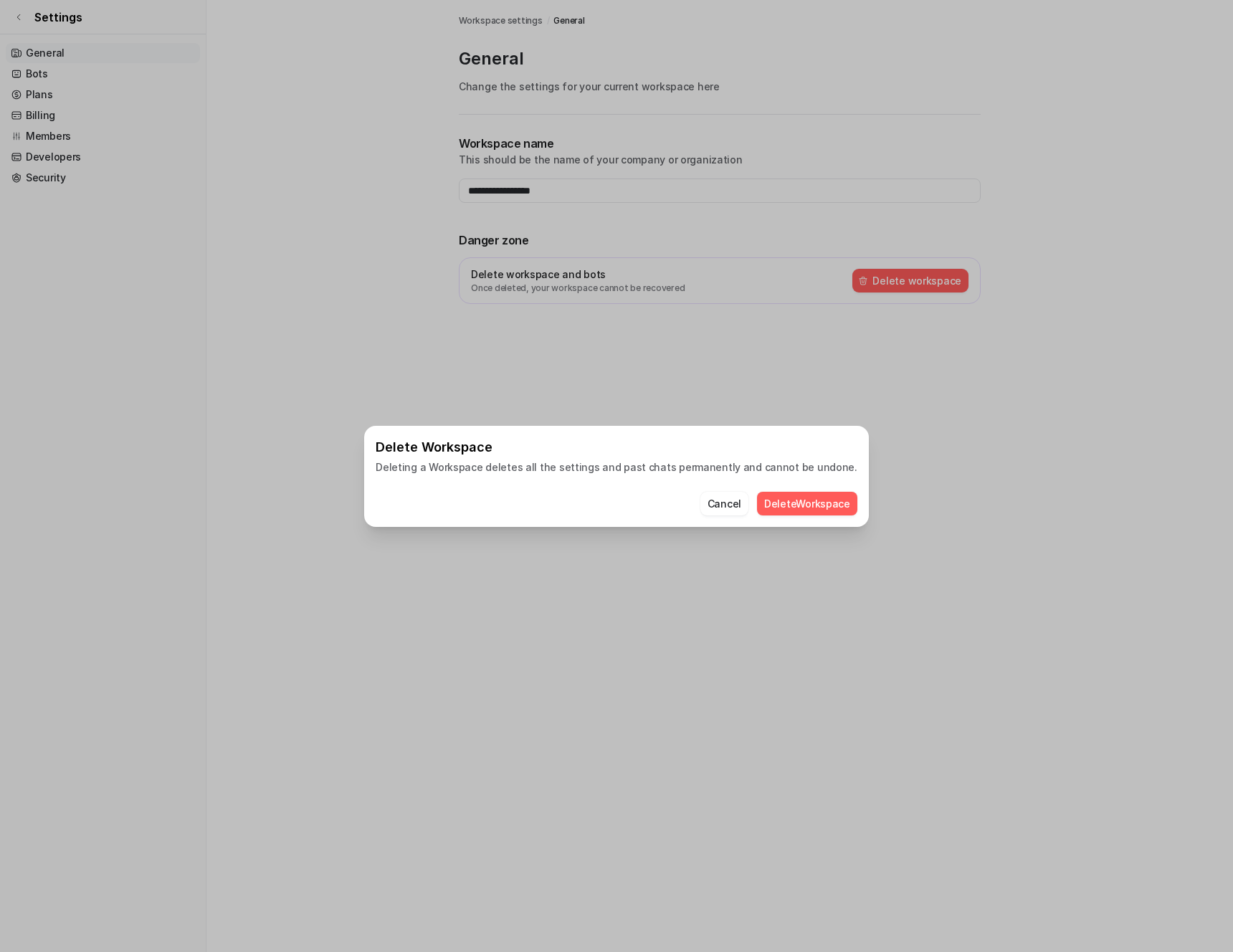
click at [792, 506] on button "Delete Workspace" at bounding box center [807, 504] width 100 height 24
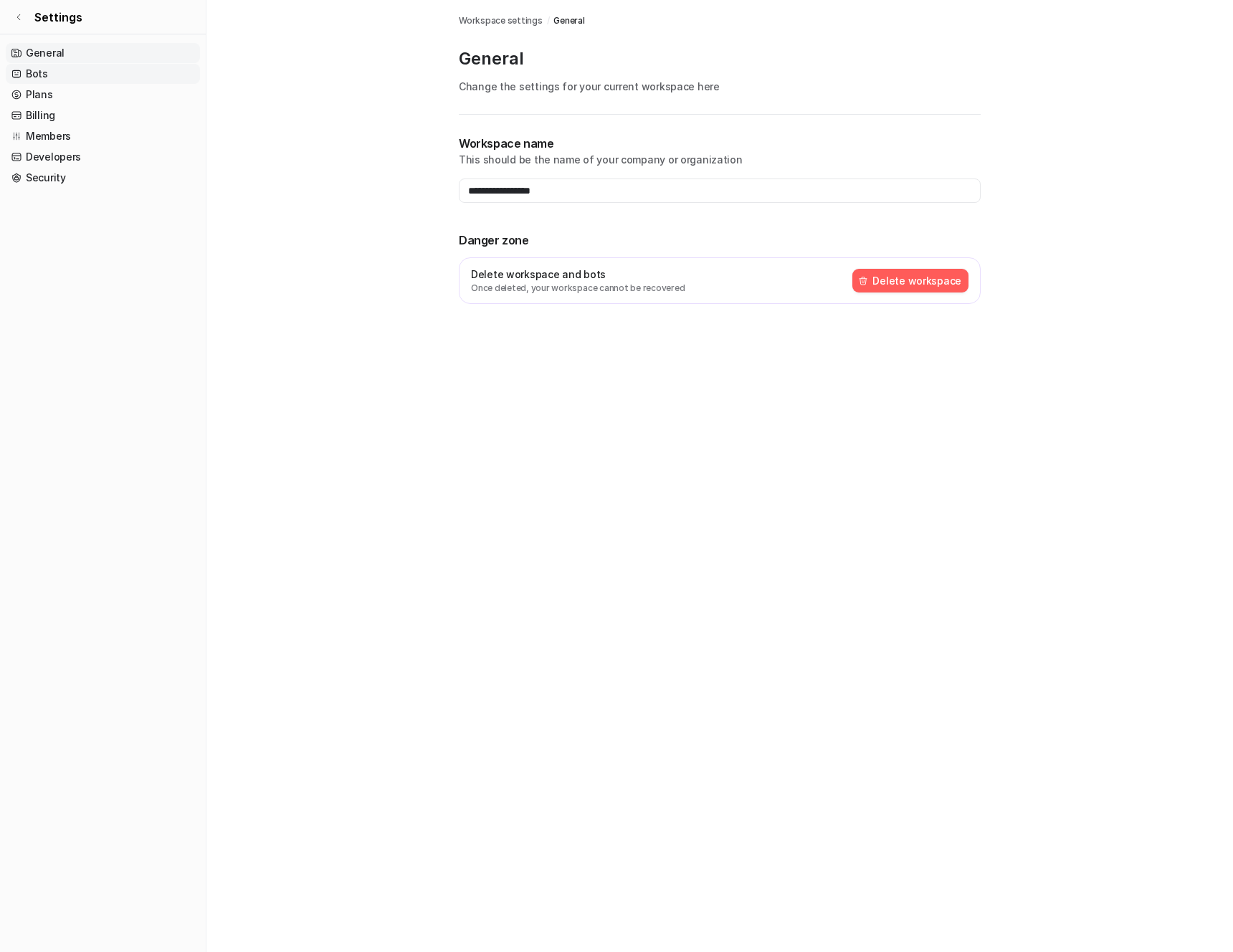
click at [39, 77] on link "Bots" at bounding box center [103, 74] width 194 height 20
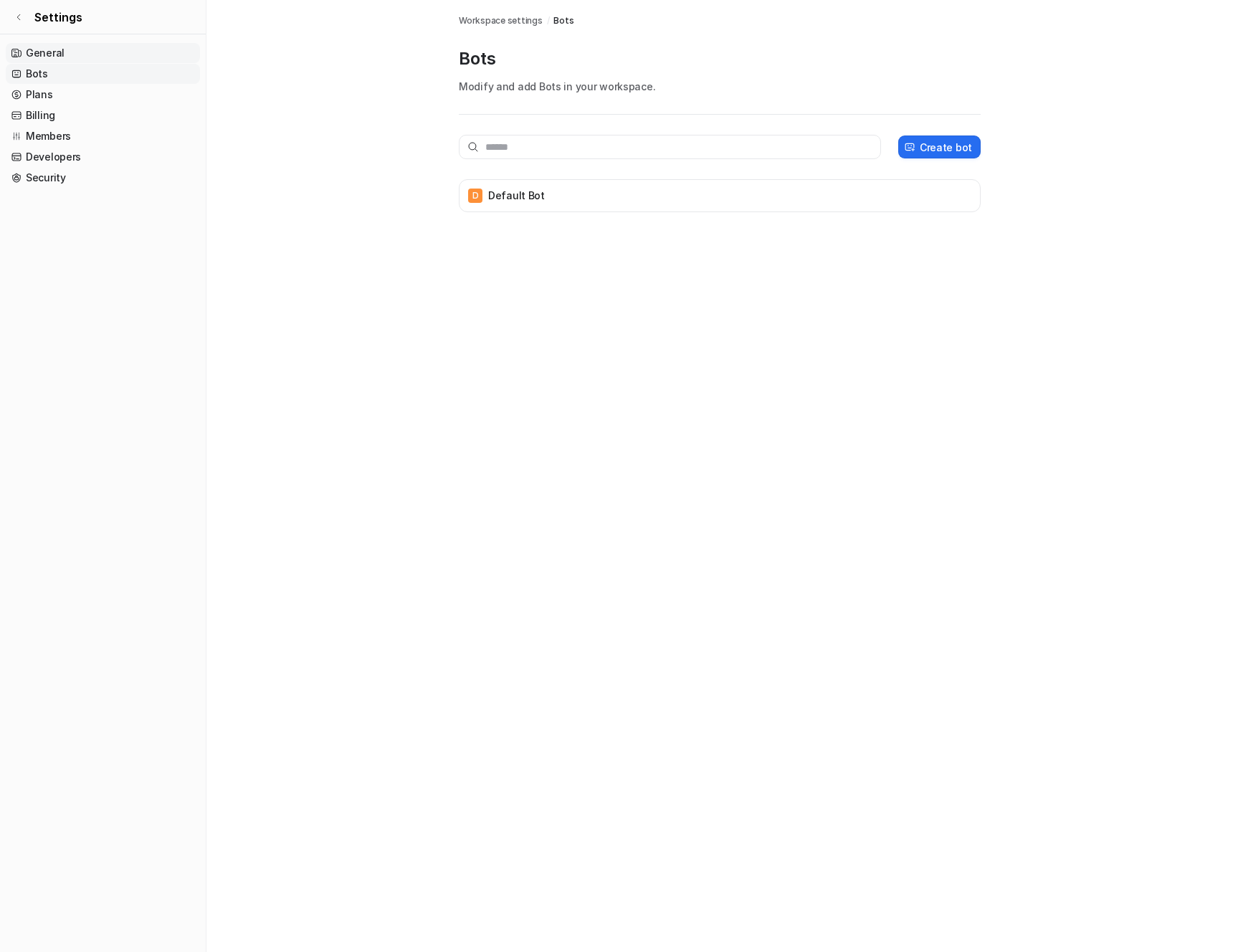
click at [54, 57] on link "General" at bounding box center [103, 53] width 194 height 20
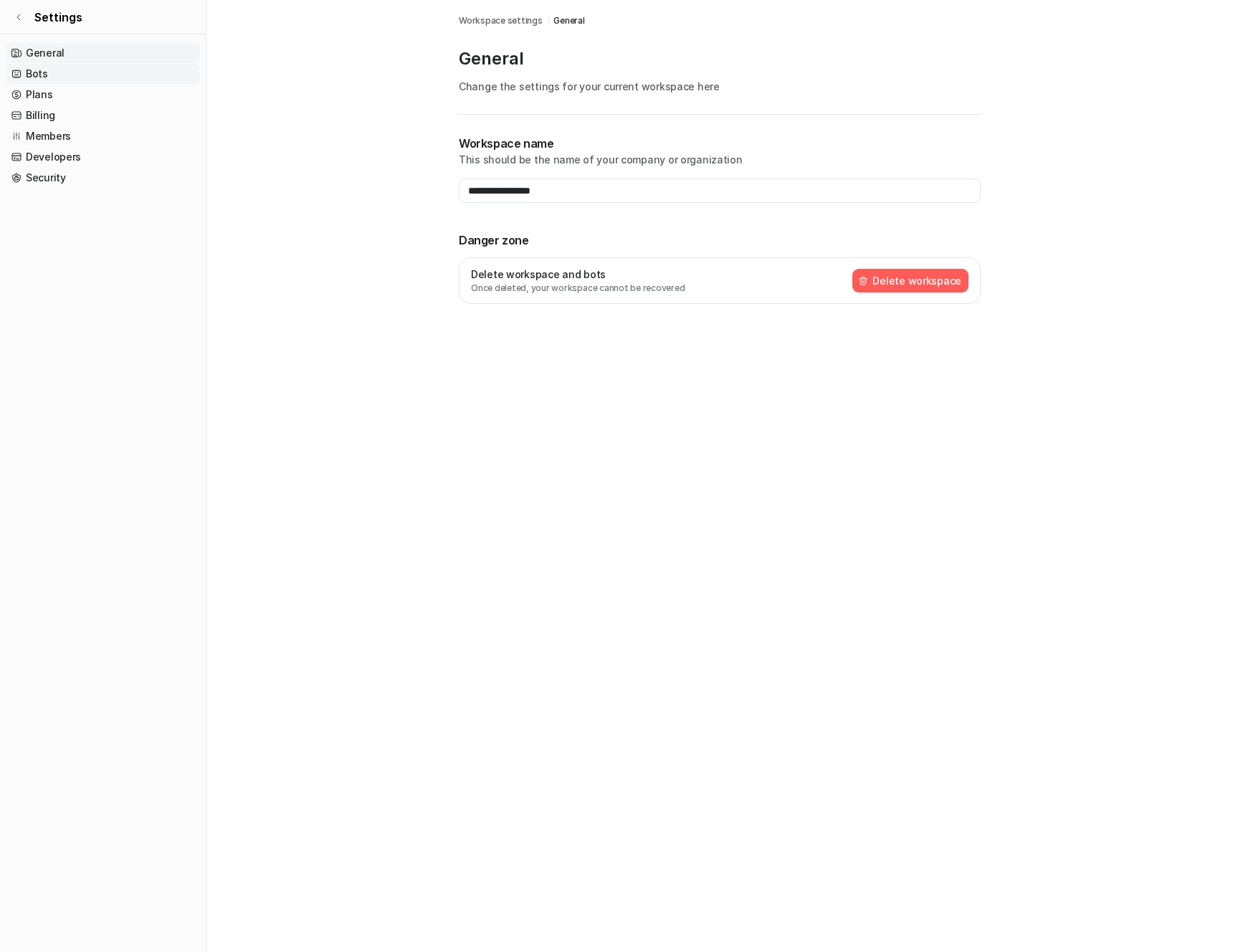
click at [42, 82] on link "Bots" at bounding box center [103, 74] width 194 height 20
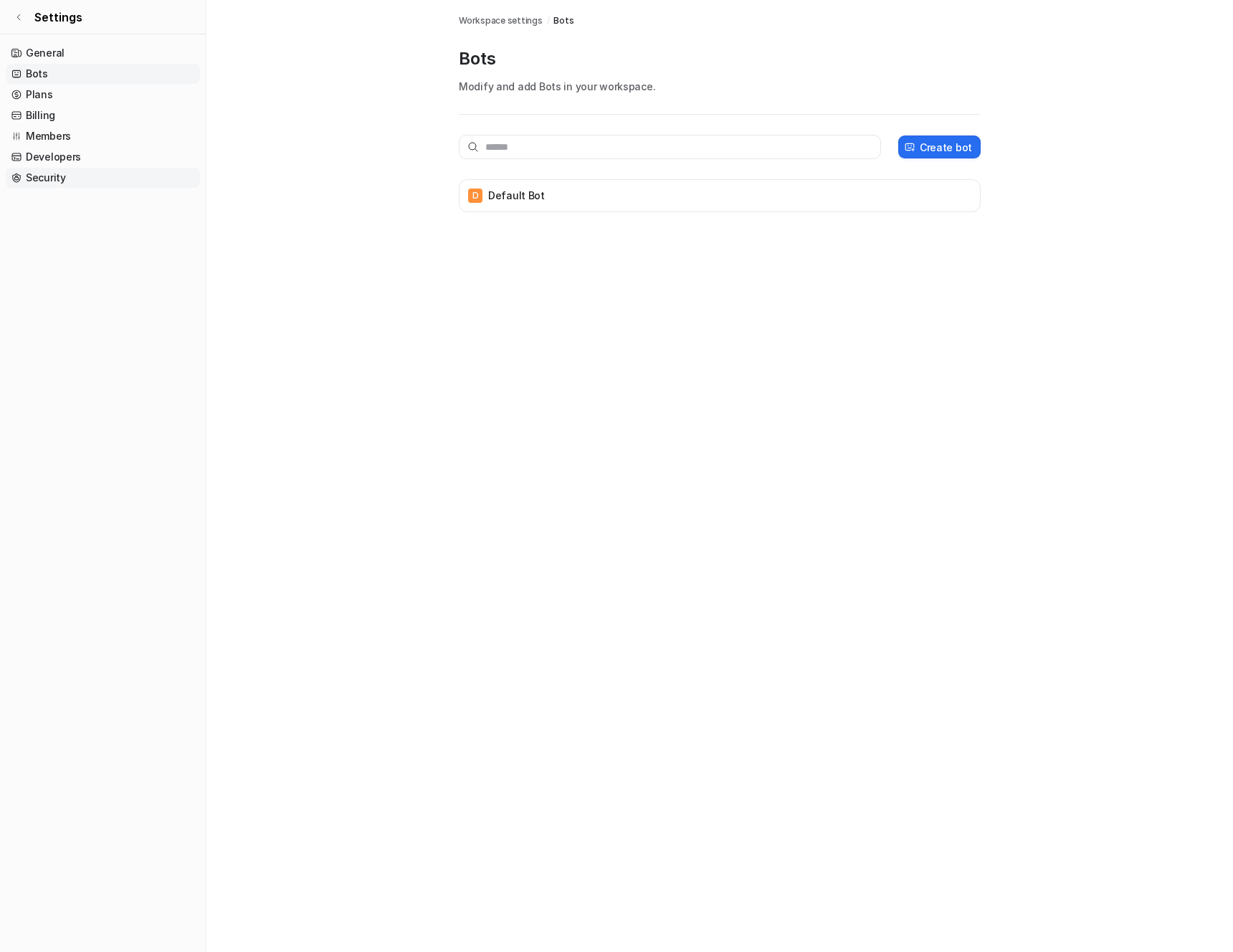
click at [58, 169] on link "Security" at bounding box center [103, 177] width 194 height 20
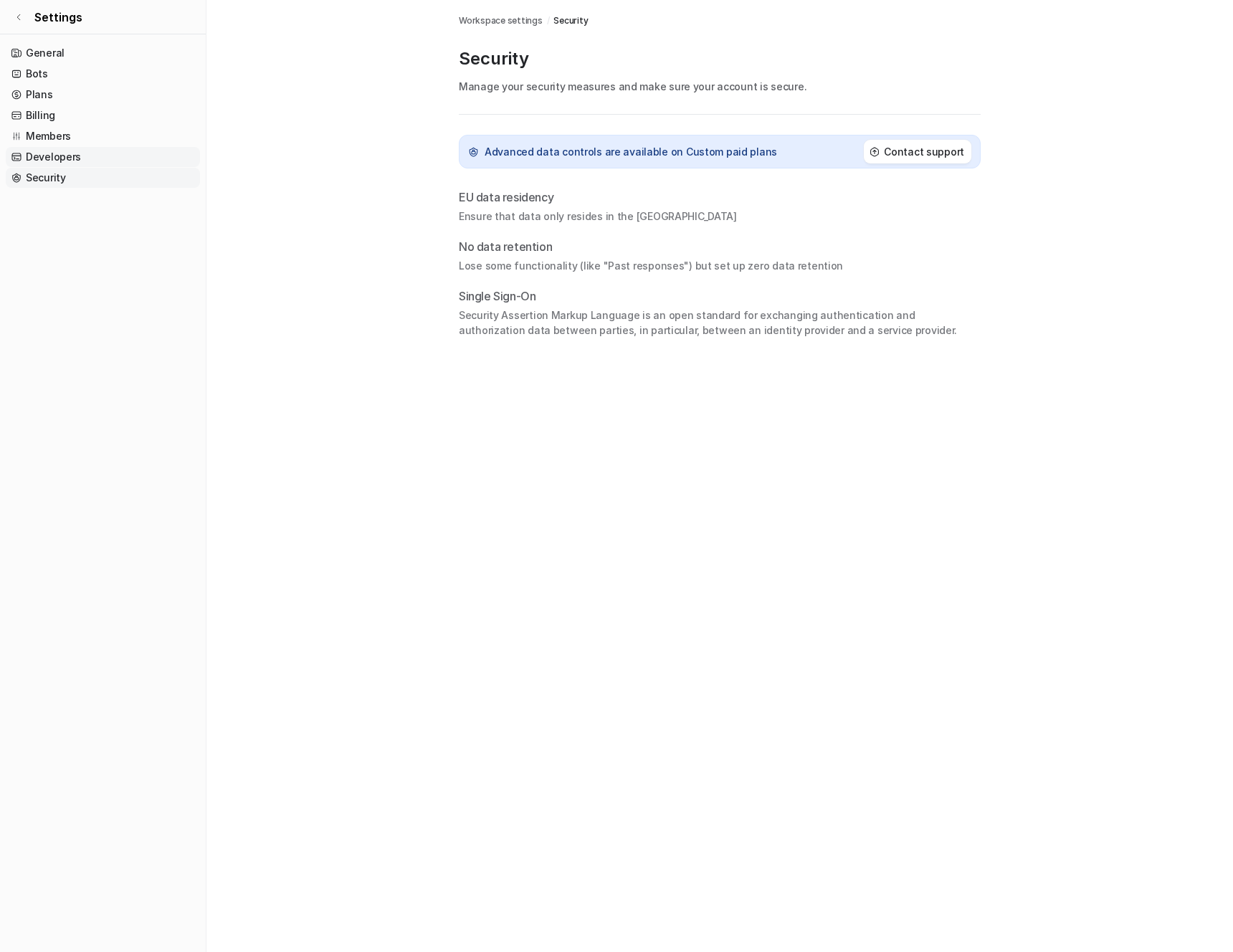
click at [61, 154] on link "Developers" at bounding box center [103, 156] width 194 height 20
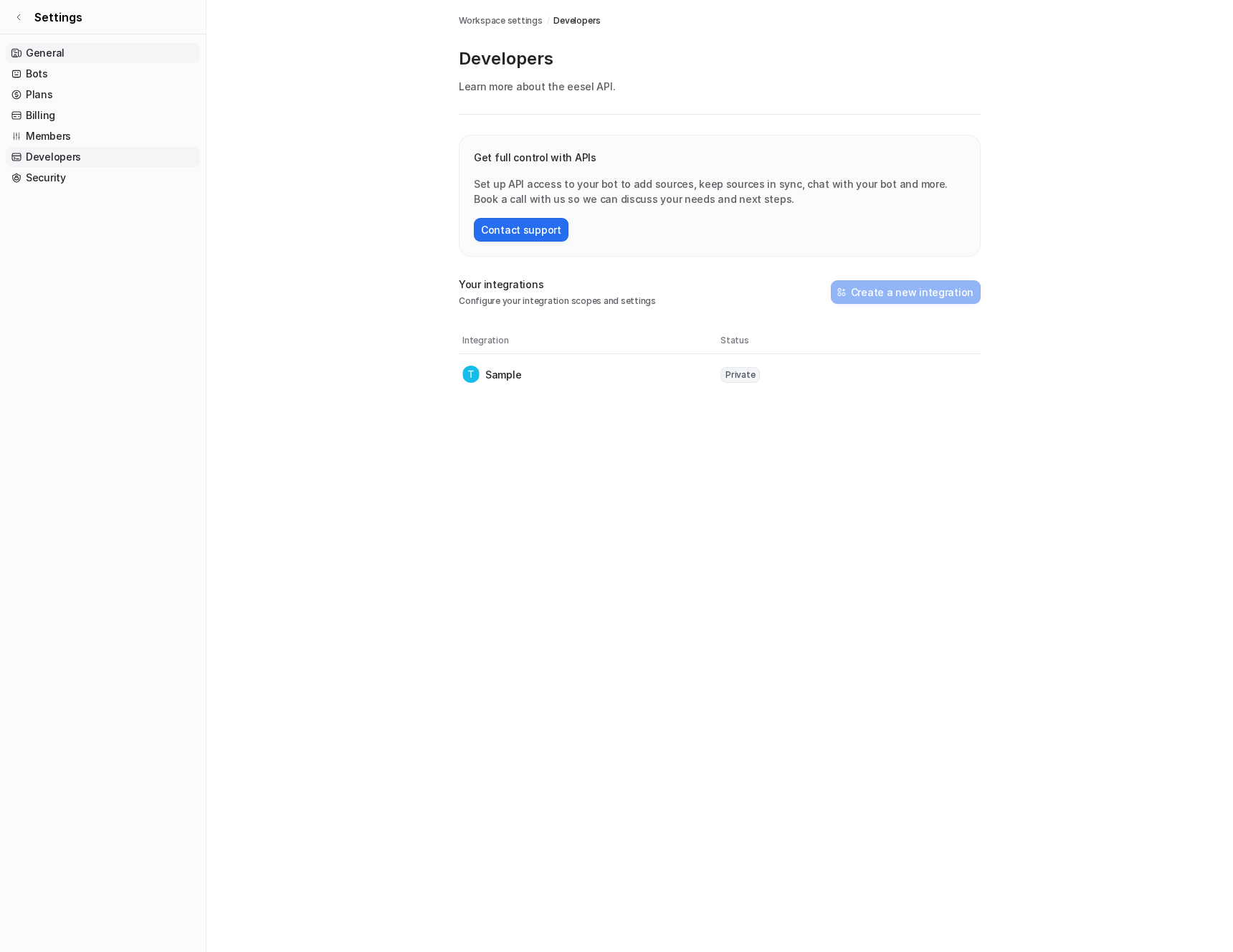
click at [46, 49] on link "General" at bounding box center [103, 53] width 194 height 20
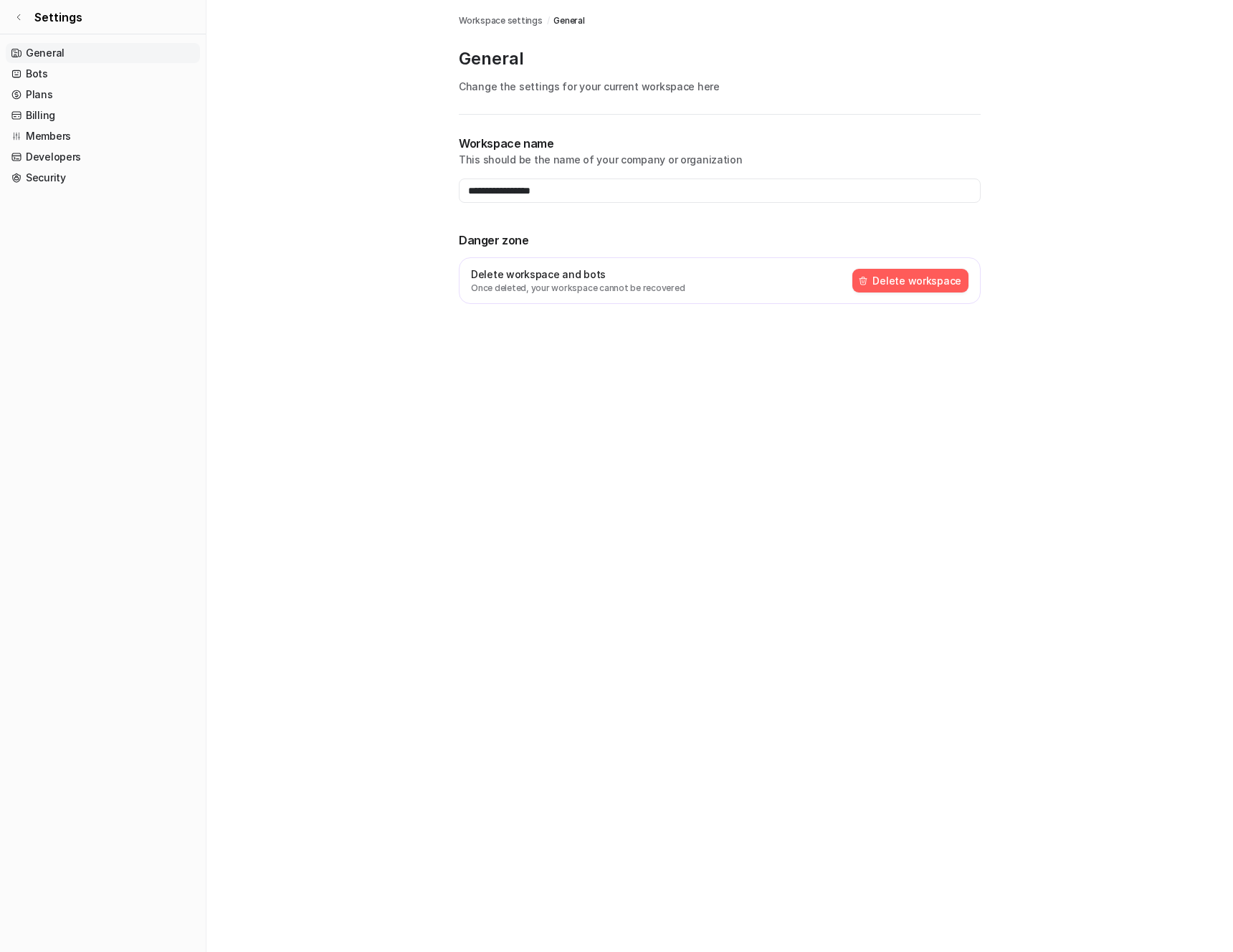
click at [918, 274] on button "Delete workspace" at bounding box center [910, 280] width 116 height 24
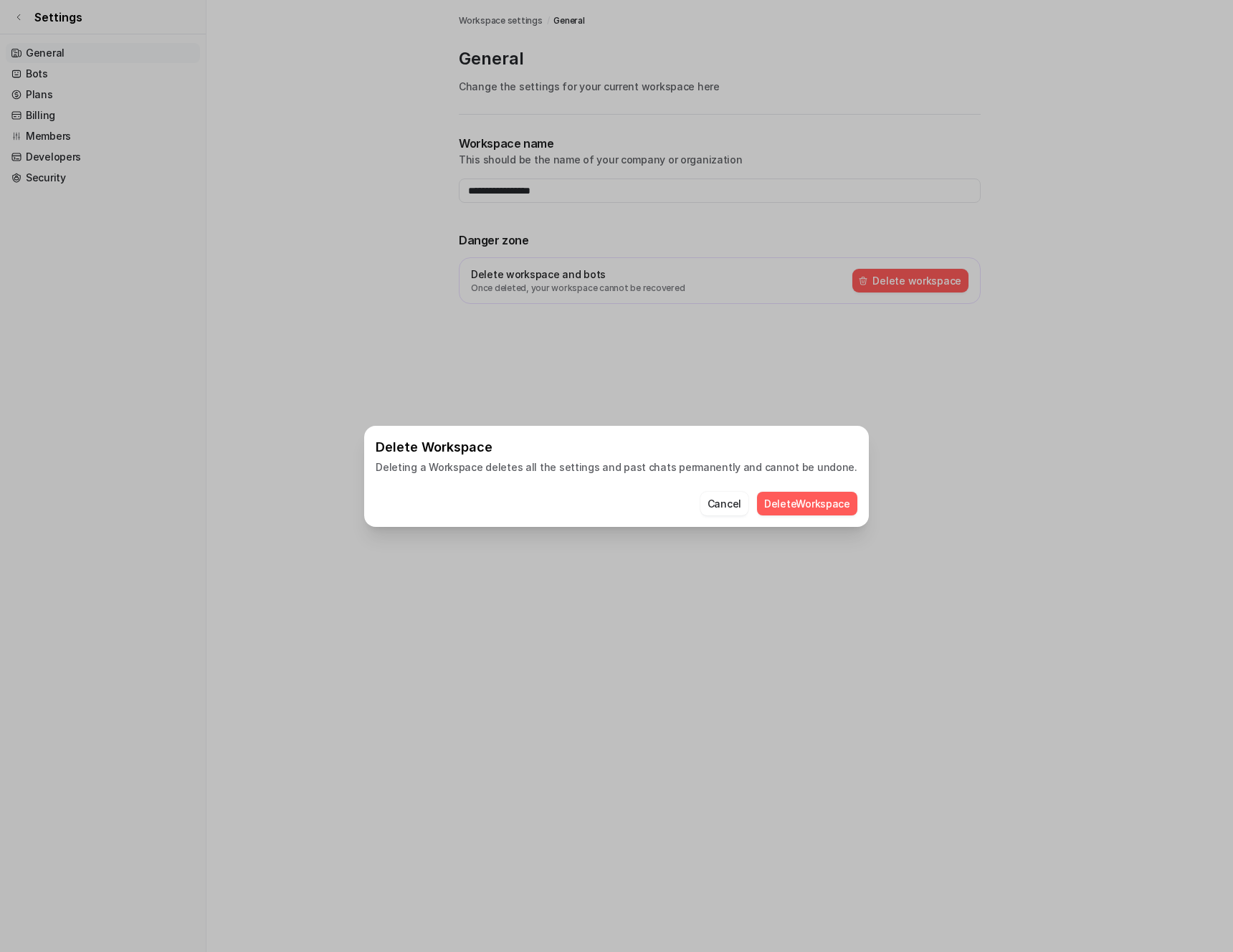
click at [778, 495] on button "Delete Workspace" at bounding box center [807, 504] width 100 height 24
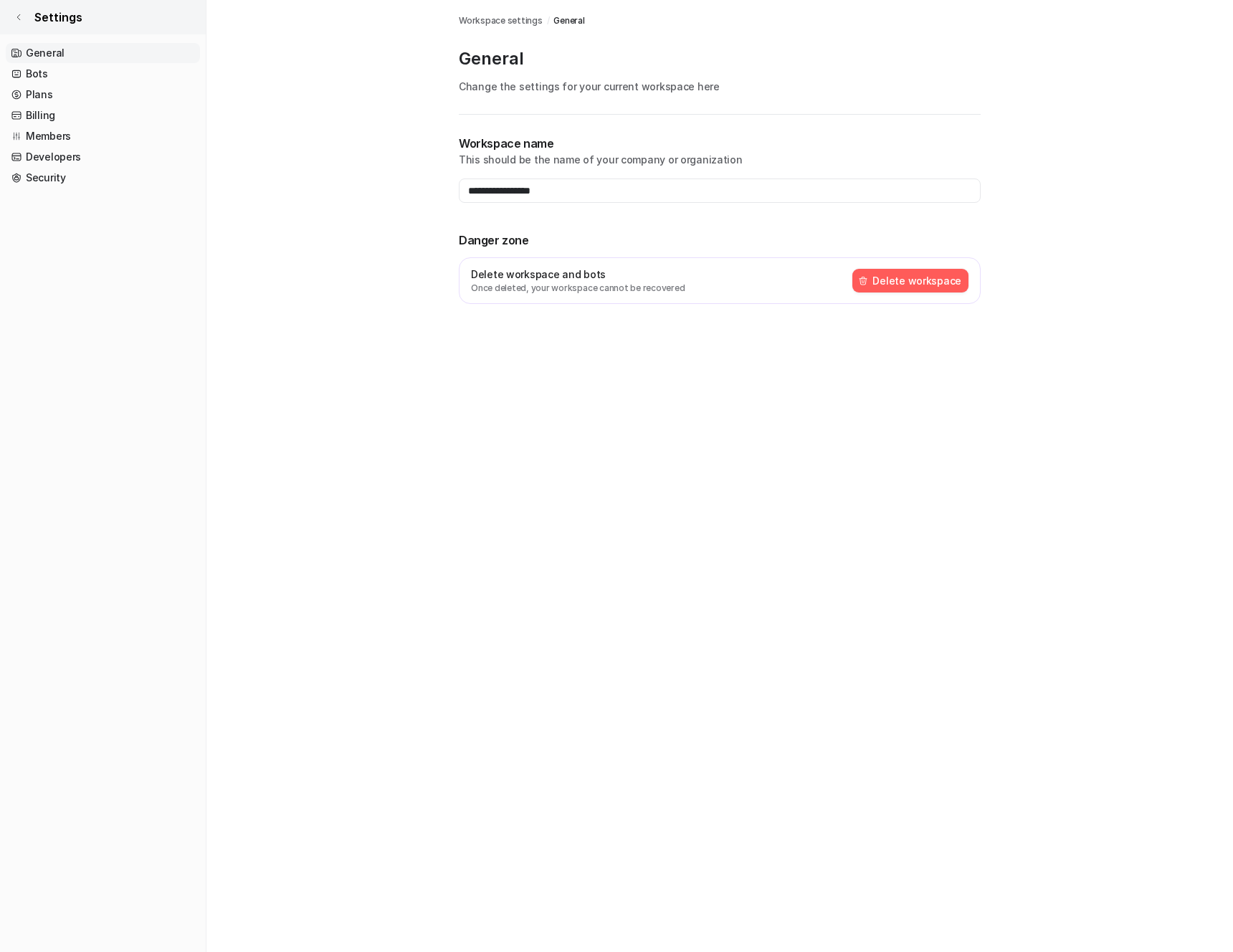
click at [18, 16] on icon at bounding box center [18, 17] width 3 height 6
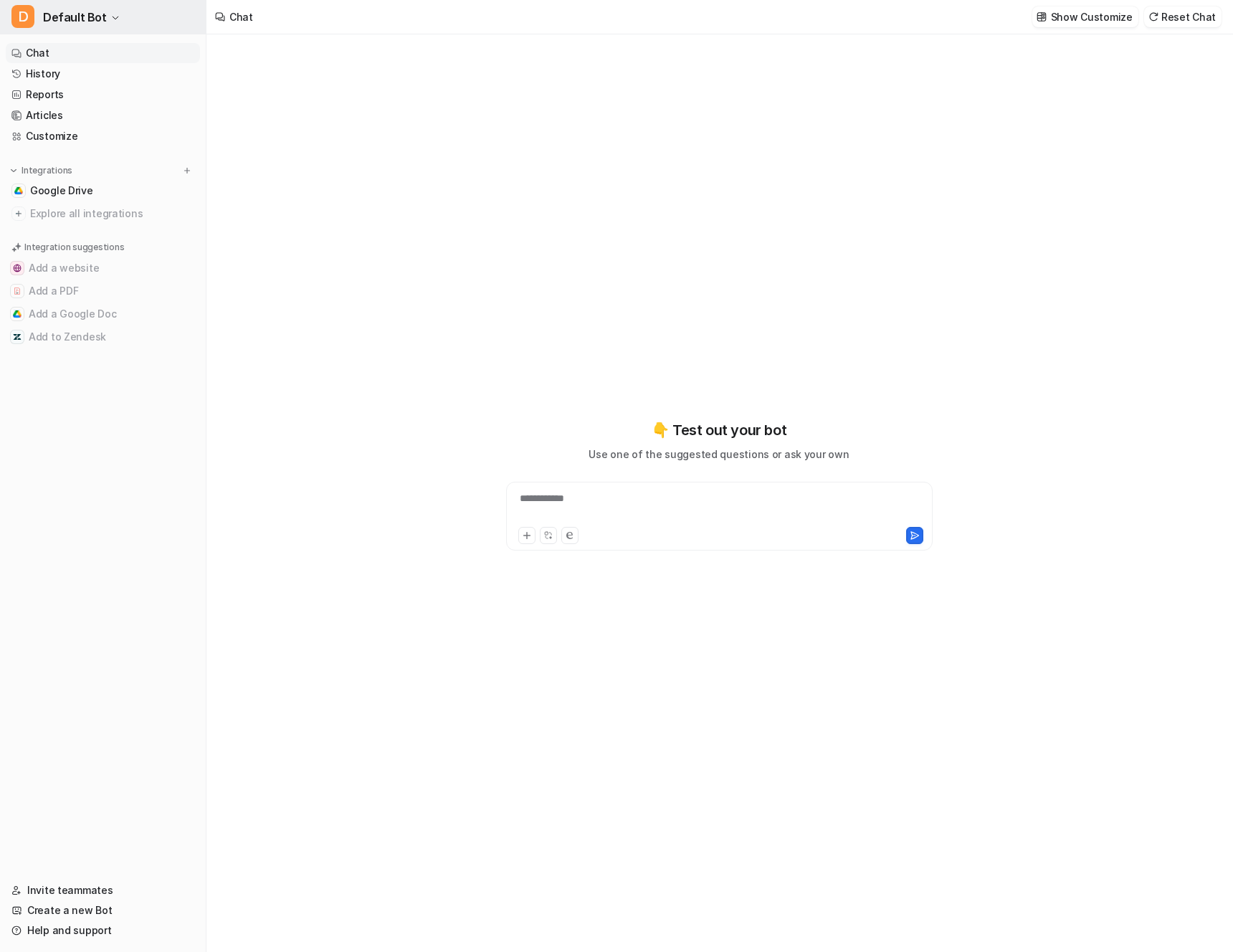
click at [111, 20] on icon "button" at bounding box center [115, 18] width 9 height 9
click at [69, 111] on link "Settings" at bounding box center [115, 109] width 198 height 24
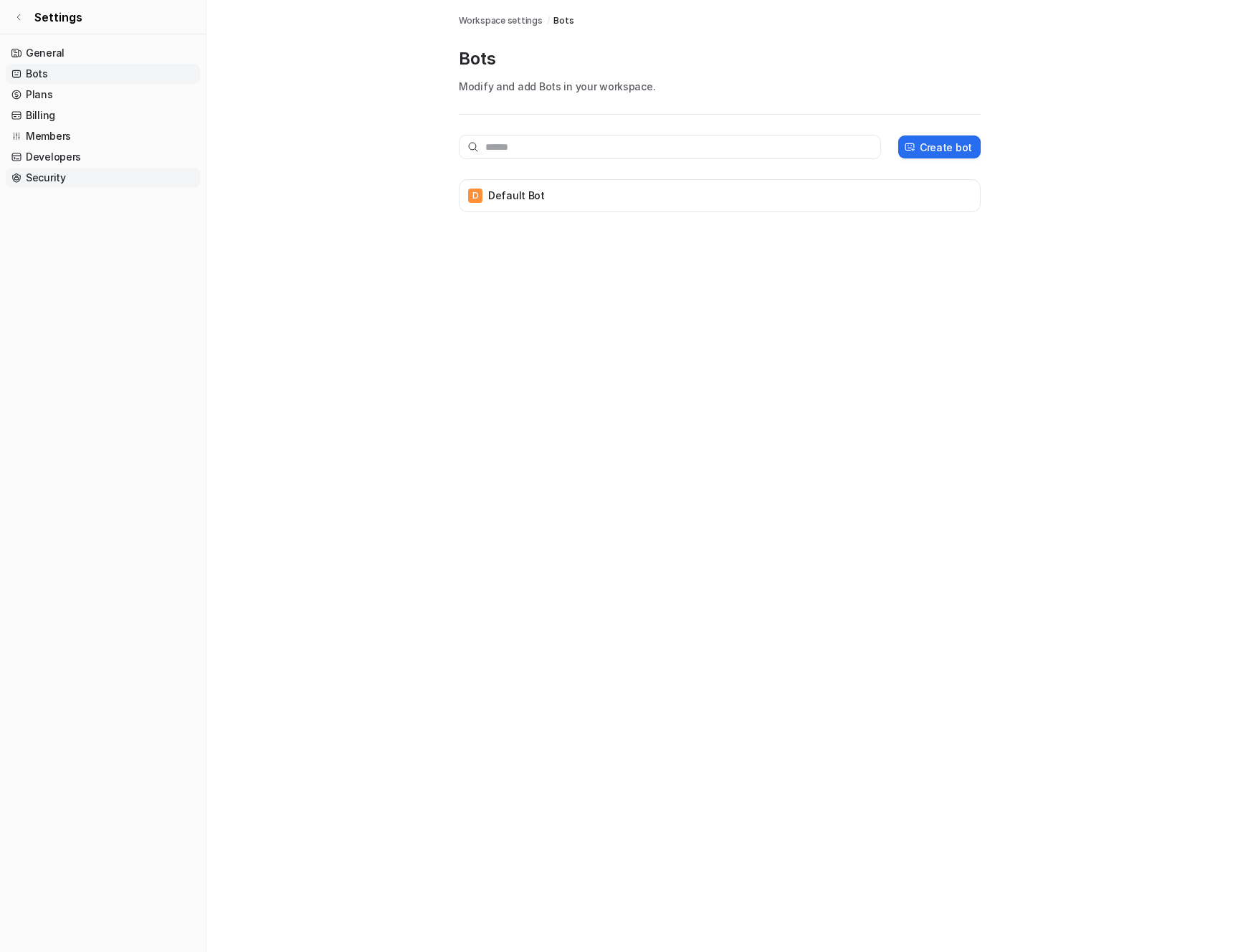
click at [50, 179] on link "Security" at bounding box center [103, 177] width 194 height 20
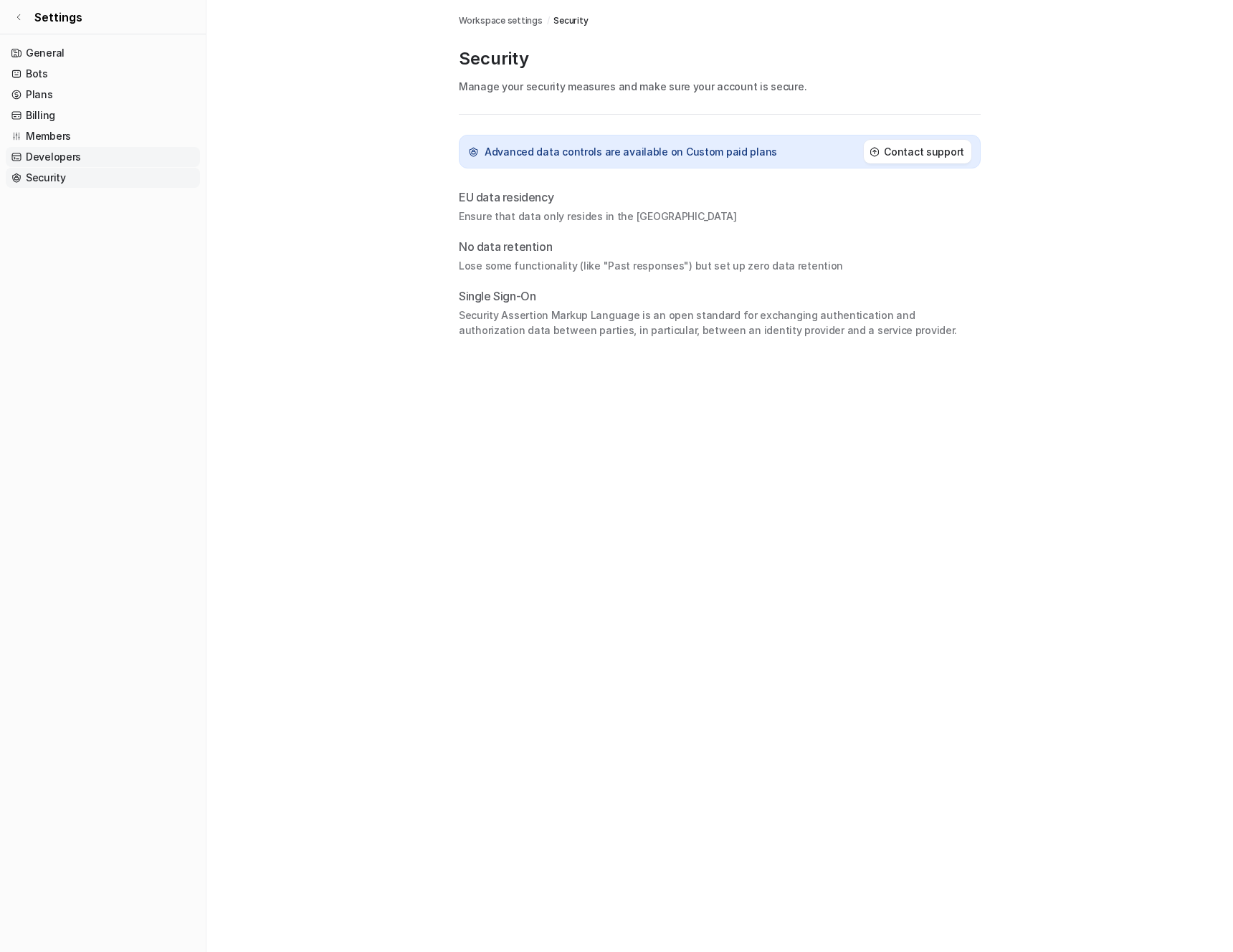
click at [51, 149] on link "Developers" at bounding box center [103, 156] width 194 height 20
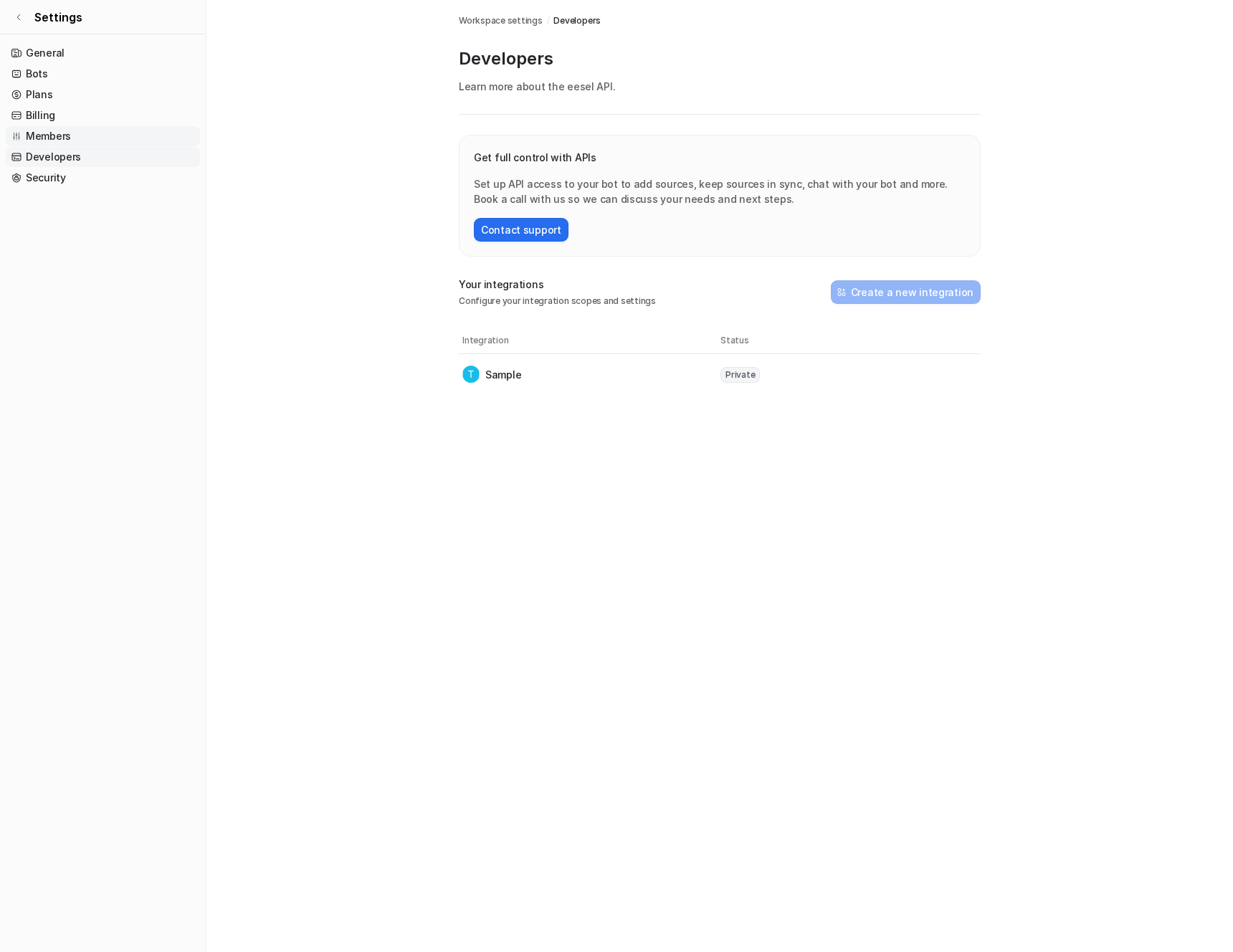
click at [51, 135] on link "Members" at bounding box center [103, 135] width 194 height 20
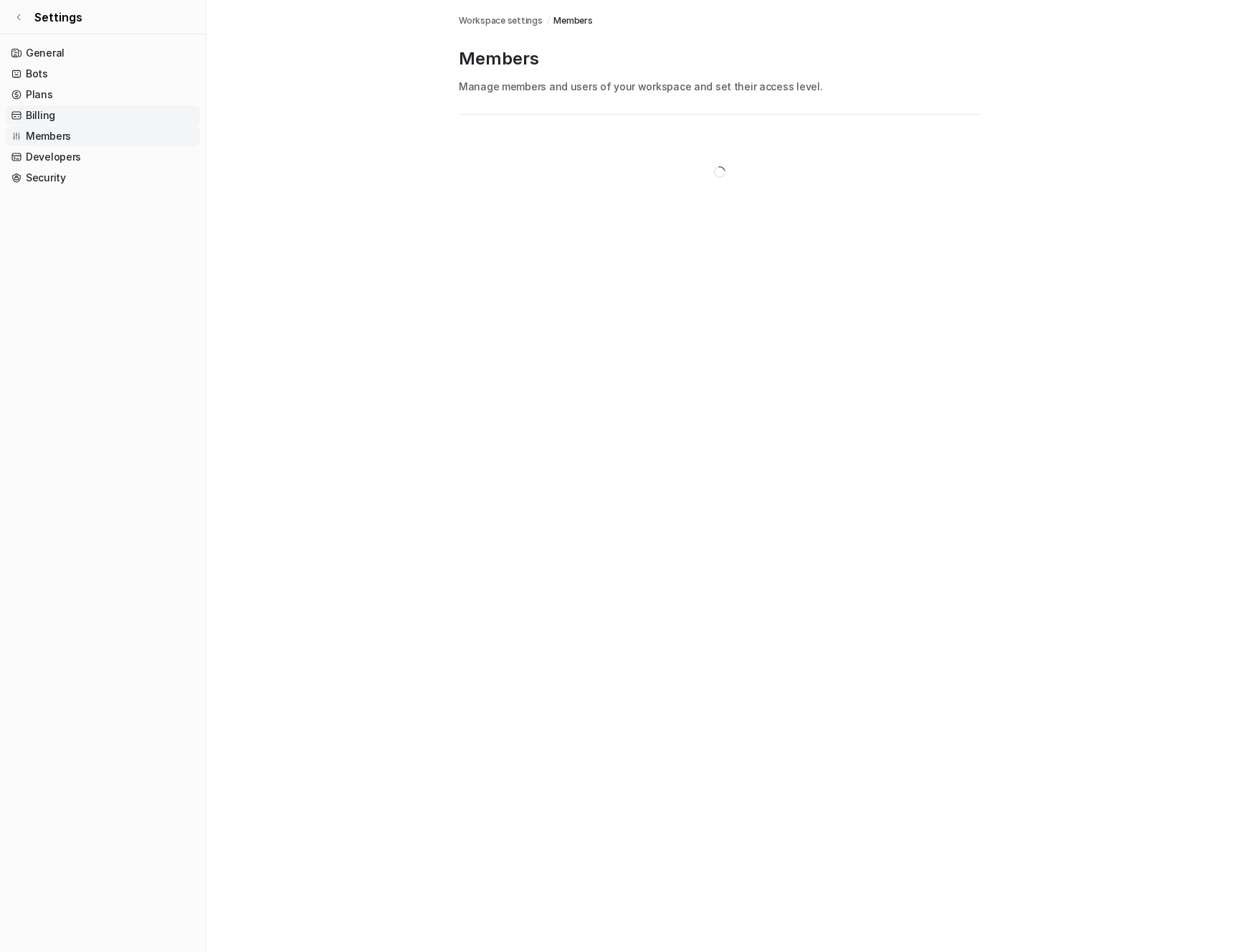
click at [51, 114] on link "Billing" at bounding box center [103, 115] width 194 height 20
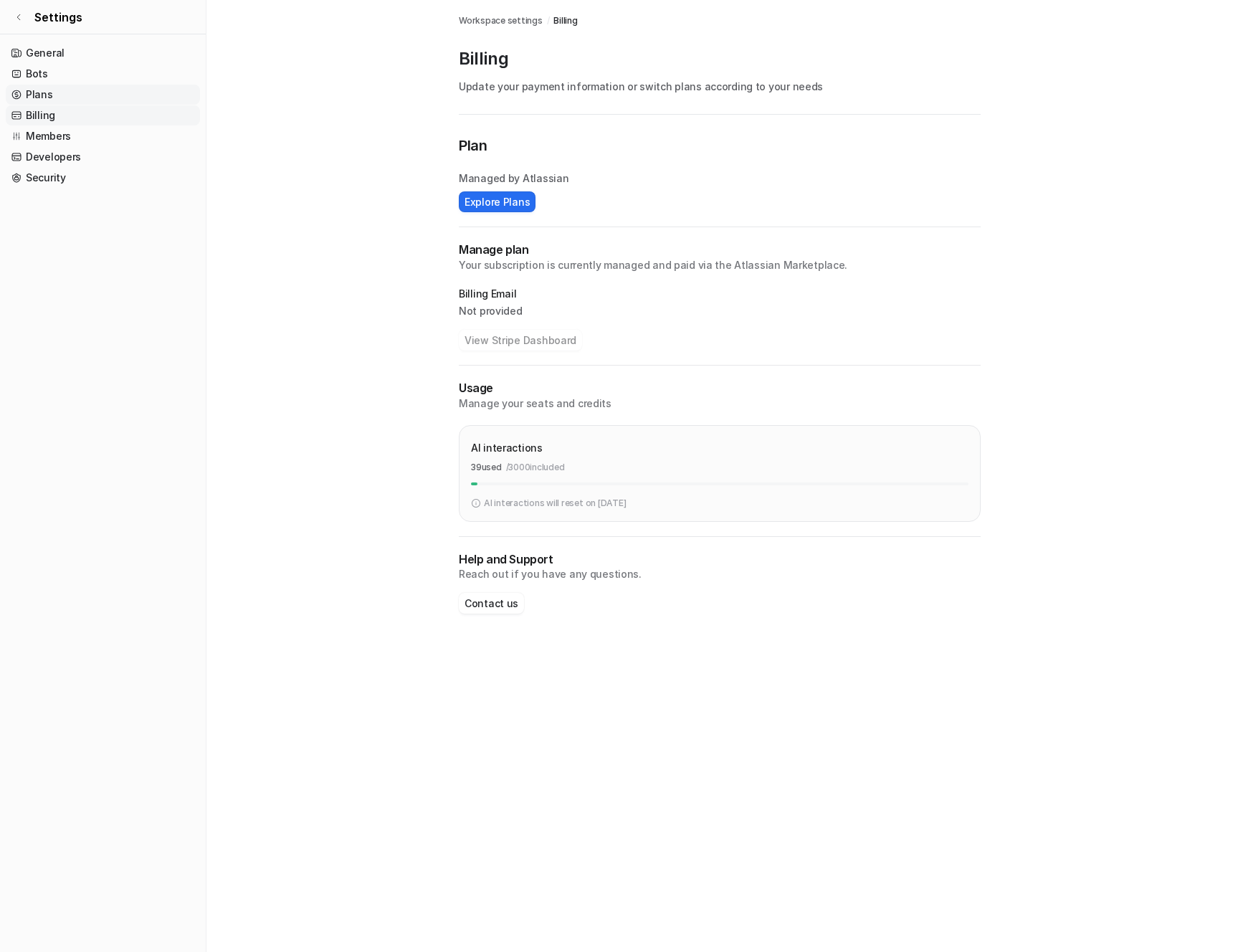
click at [44, 93] on link "Plans" at bounding box center [103, 95] width 194 height 20
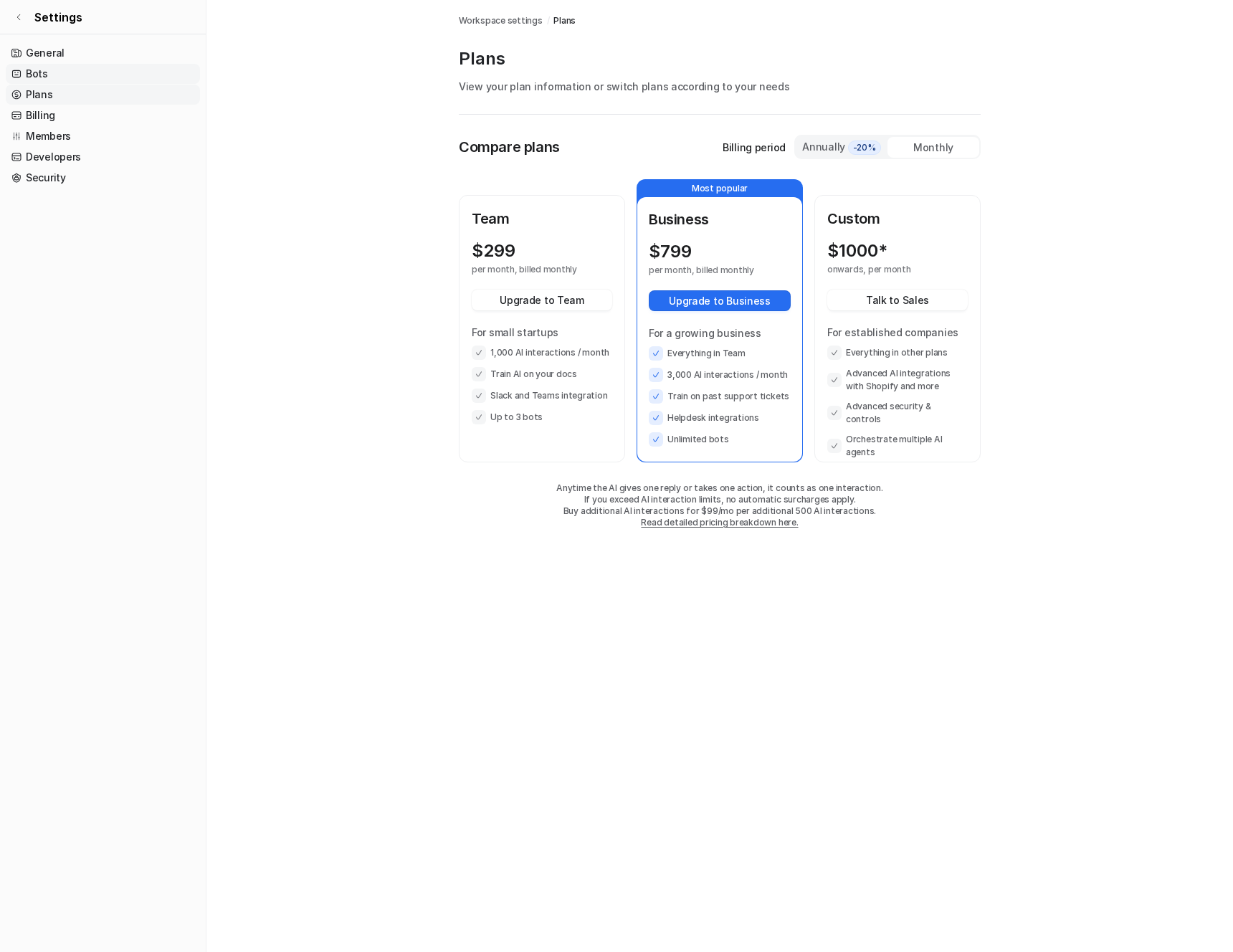
click at [46, 71] on link "Bots" at bounding box center [103, 74] width 194 height 20
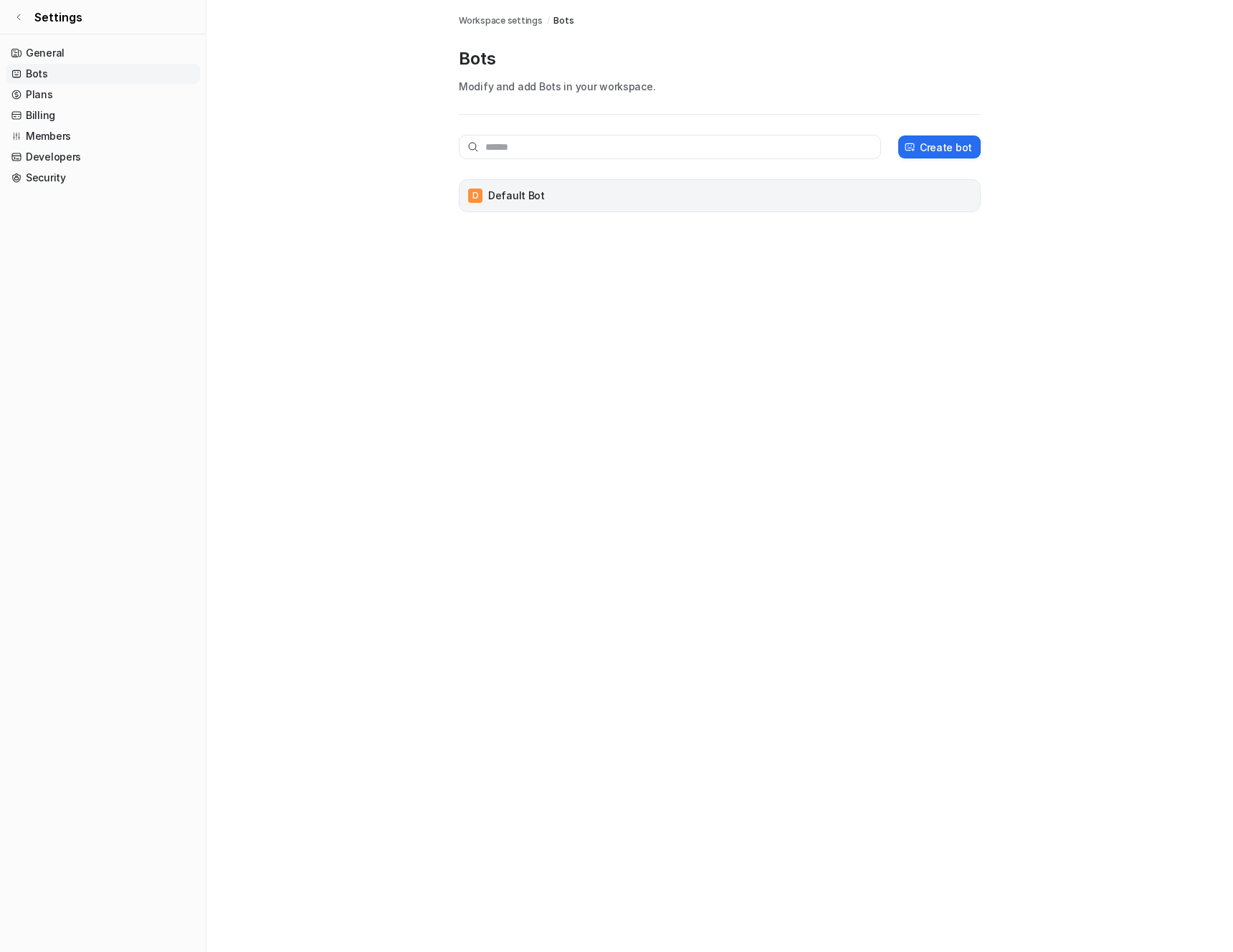
click at [962, 204] on div "D Default Bot" at bounding box center [719, 196] width 509 height 20
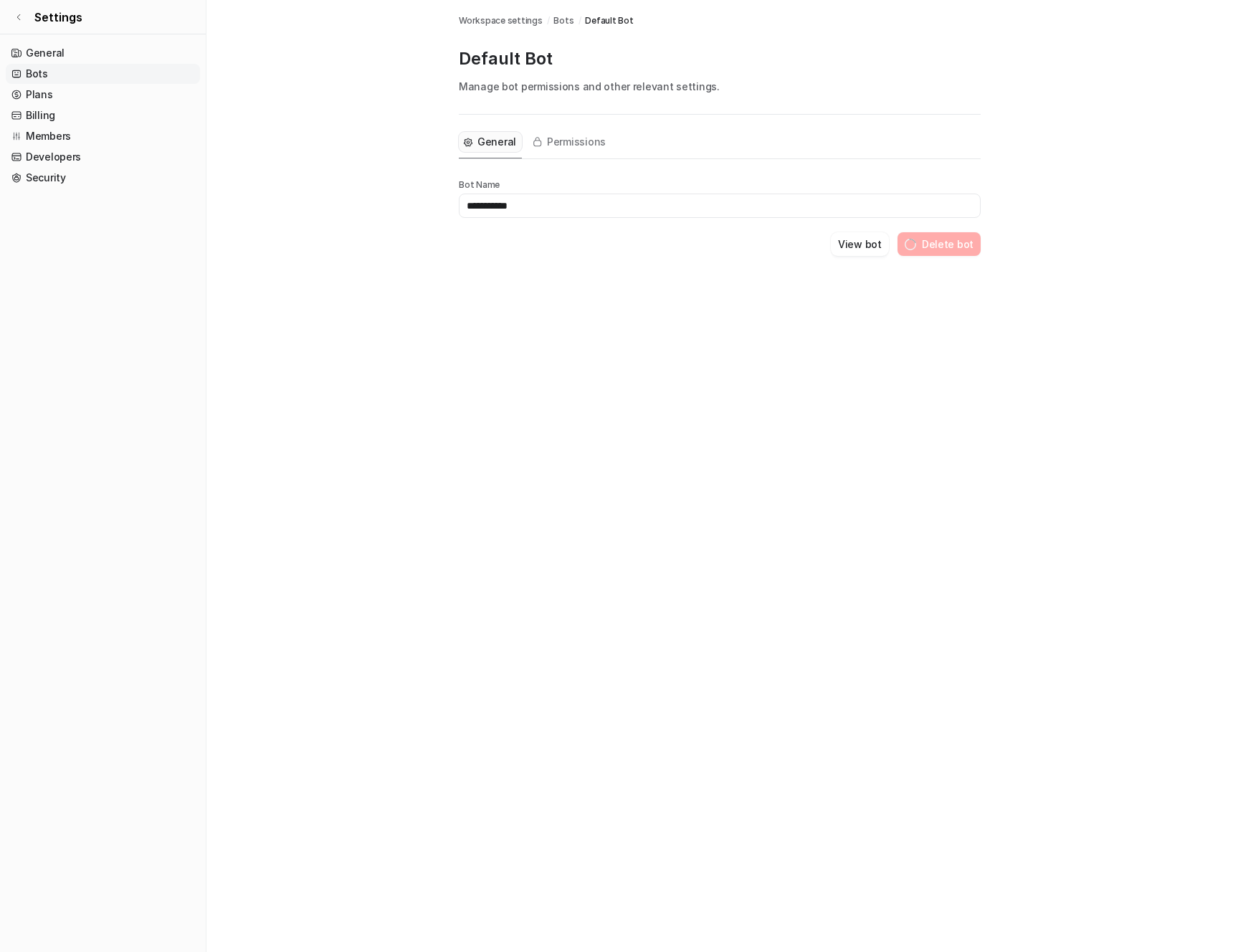
drag, startPoint x: 541, startPoint y: 188, endPoint x: 538, endPoint y: 207, distance: 19.2
click at [534, 207] on input "**********" at bounding box center [719, 206] width 522 height 24
click at [940, 246] on button "Delete bot" at bounding box center [948, 244] width 66 height 24
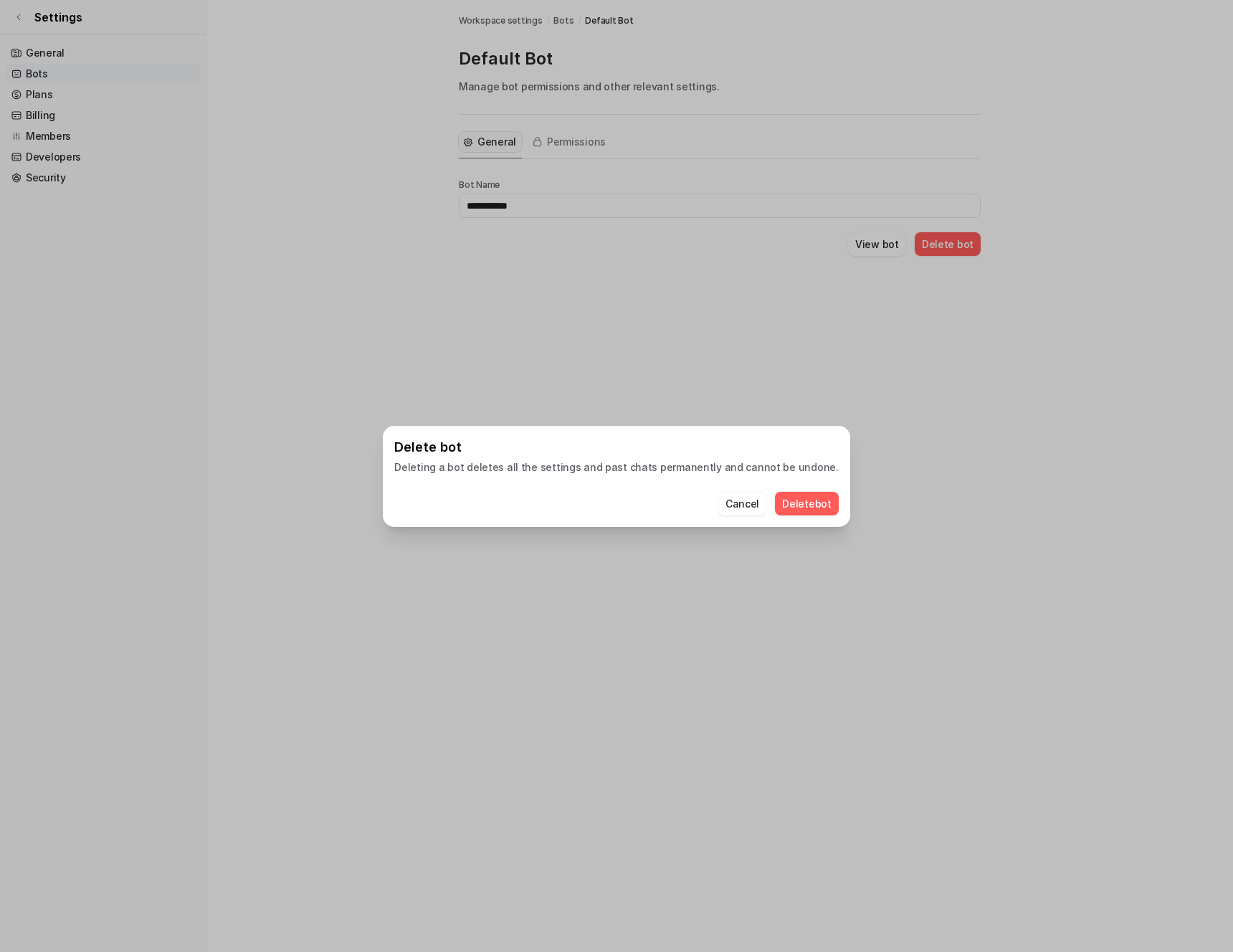
click at [776, 502] on button "Delete bot" at bounding box center [807, 504] width 64 height 24
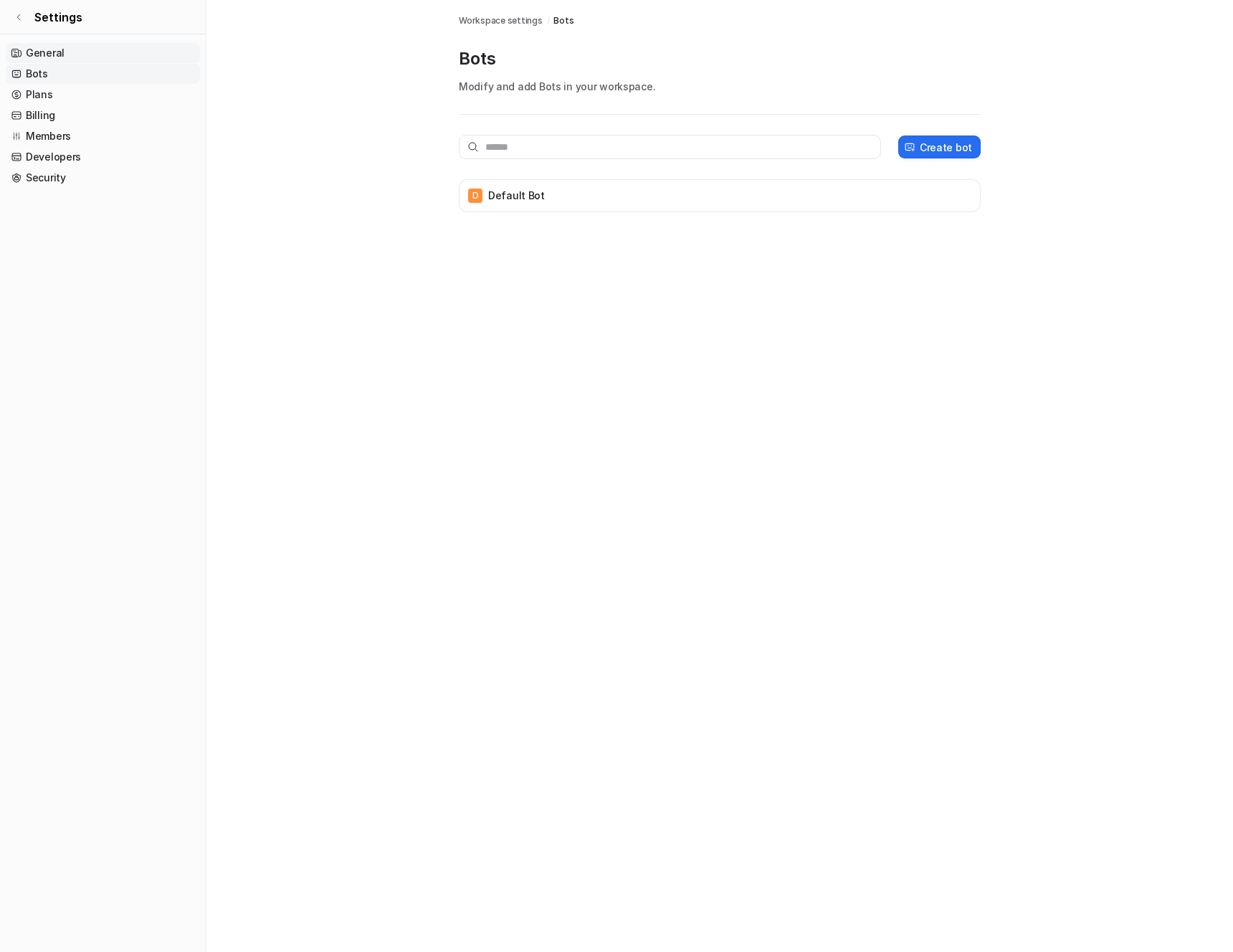
click at [41, 51] on link "General" at bounding box center [103, 53] width 194 height 20
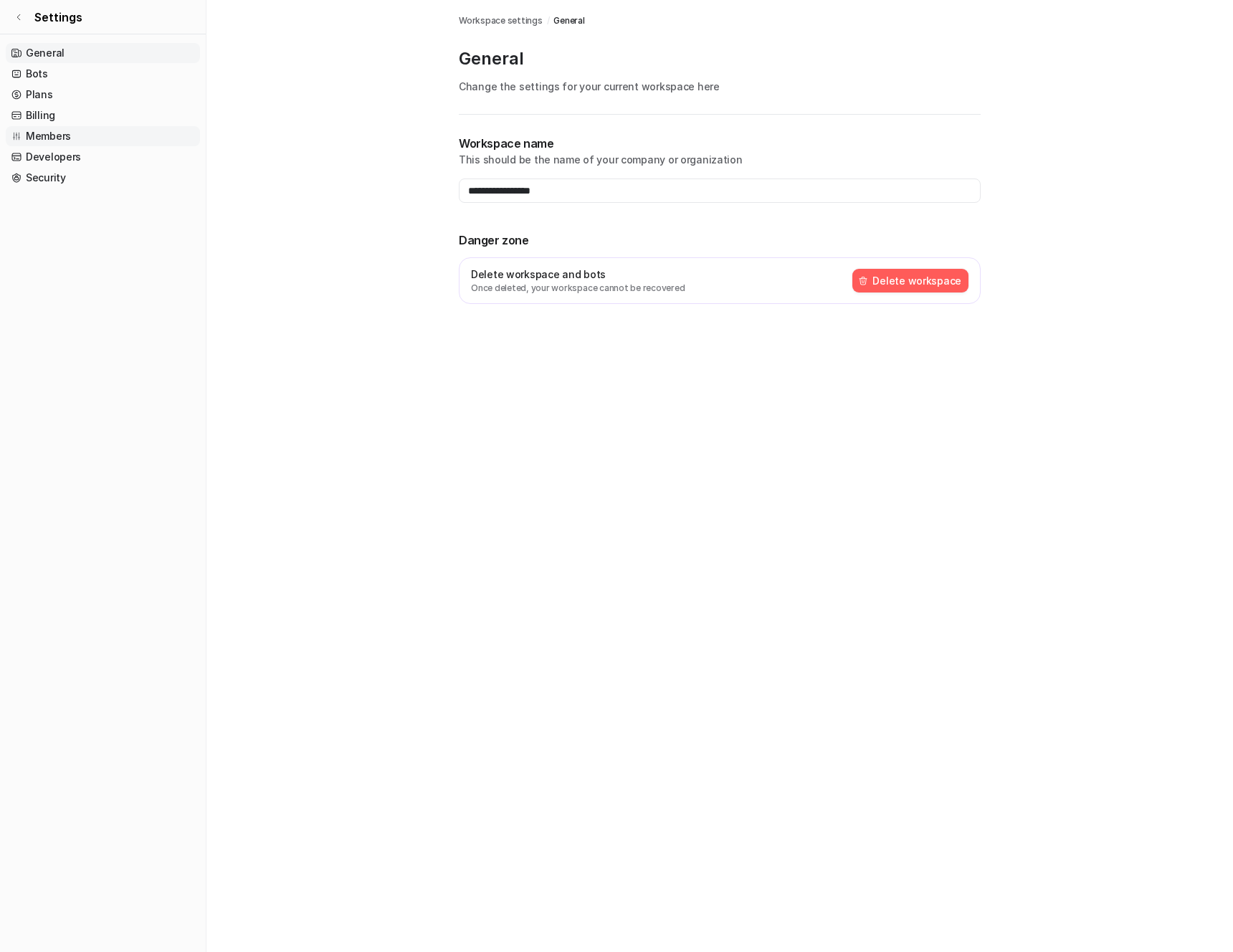
click at [40, 143] on link "Members" at bounding box center [103, 135] width 194 height 20
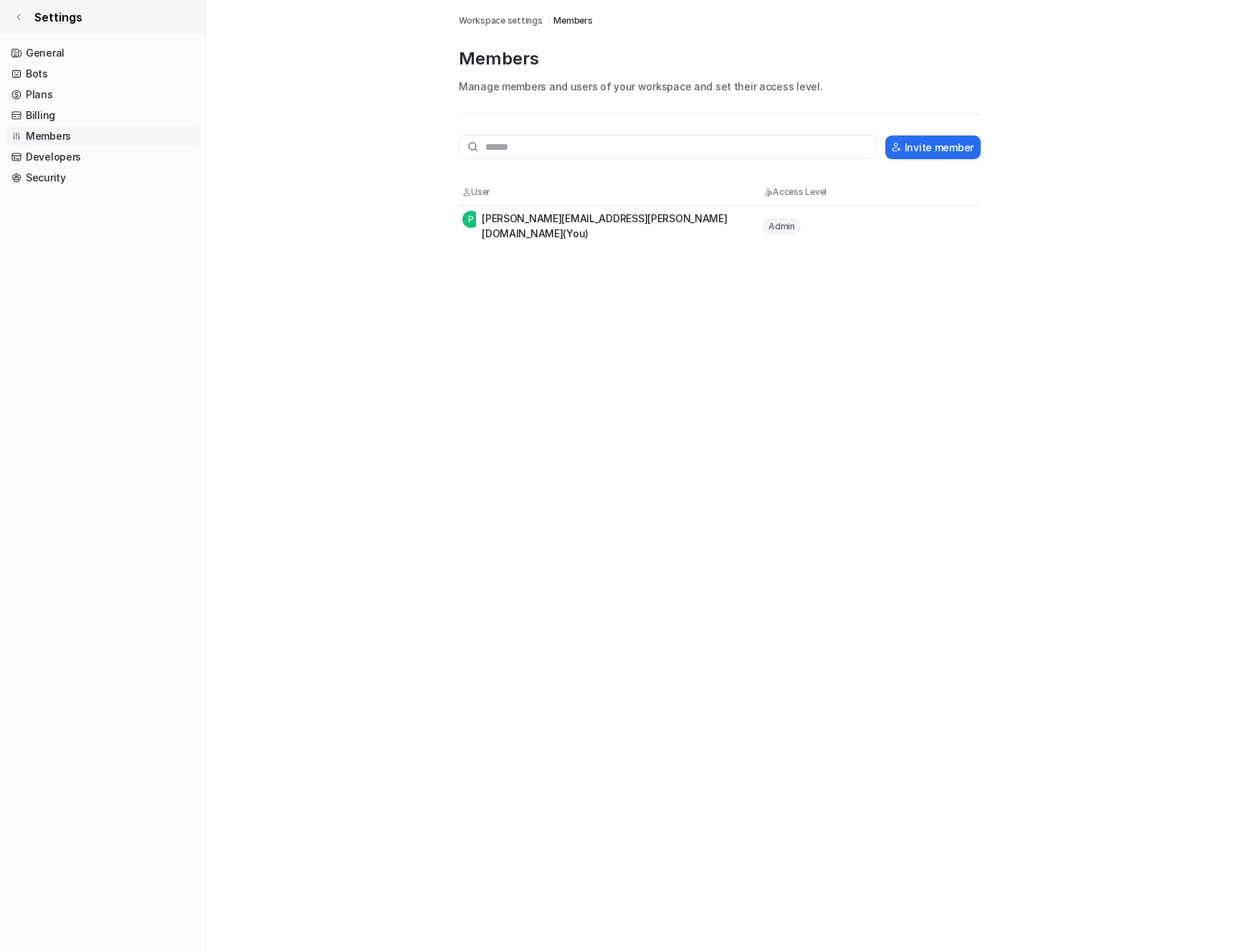
click at [21, 22] on link "Settings" at bounding box center [103, 17] width 206 height 34
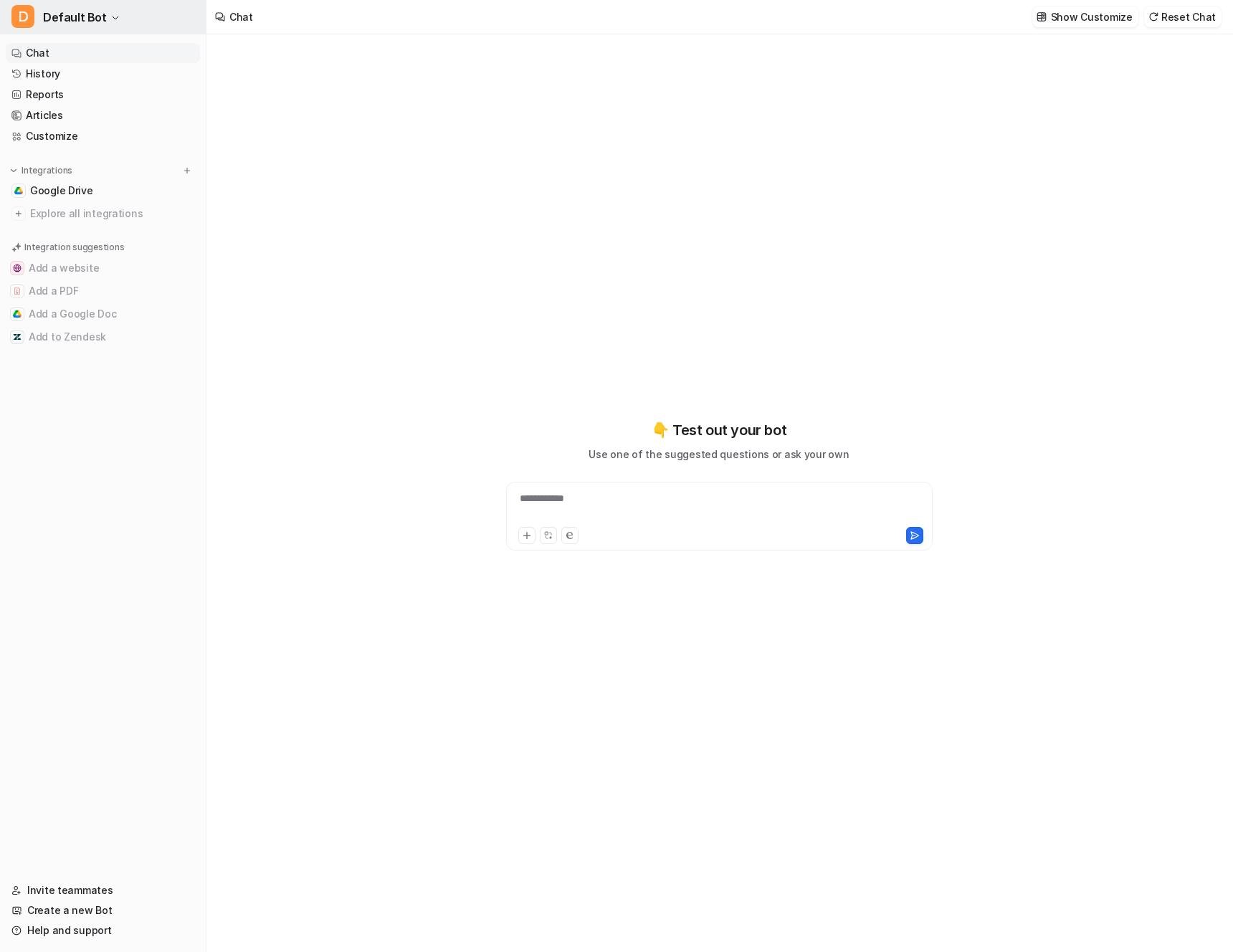
click at [112, 14] on icon "button" at bounding box center [115, 18] width 9 height 9
click at [407, 137] on div "**********" at bounding box center [616, 476] width 1233 height 952
